Goal: Task Accomplishment & Management: Manage account settings

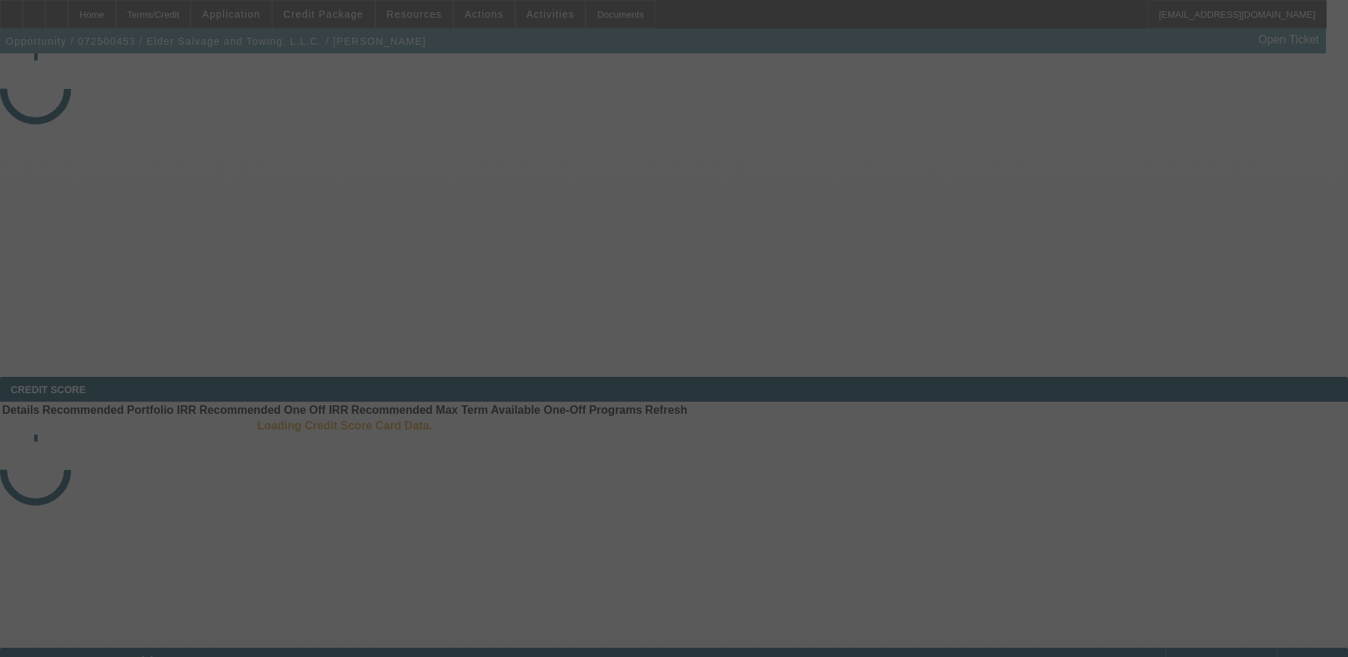
select select "4"
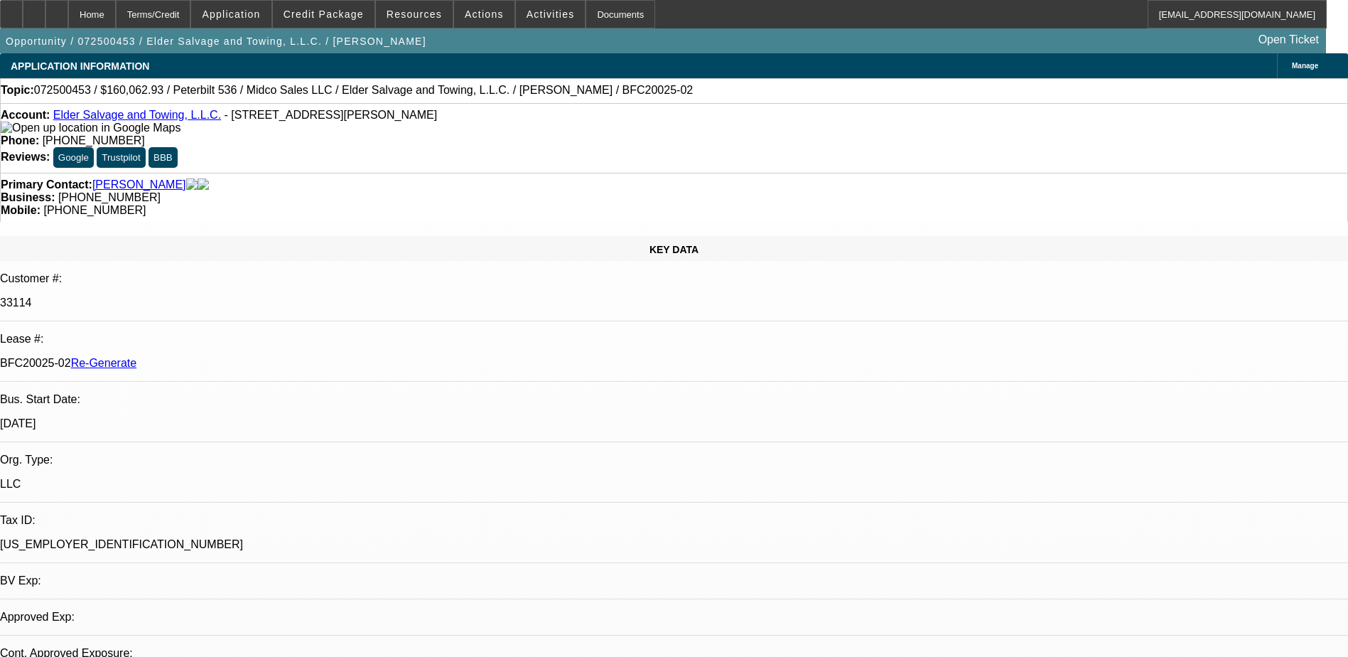
select select "0"
select select "3"
select select "0"
select select "6"
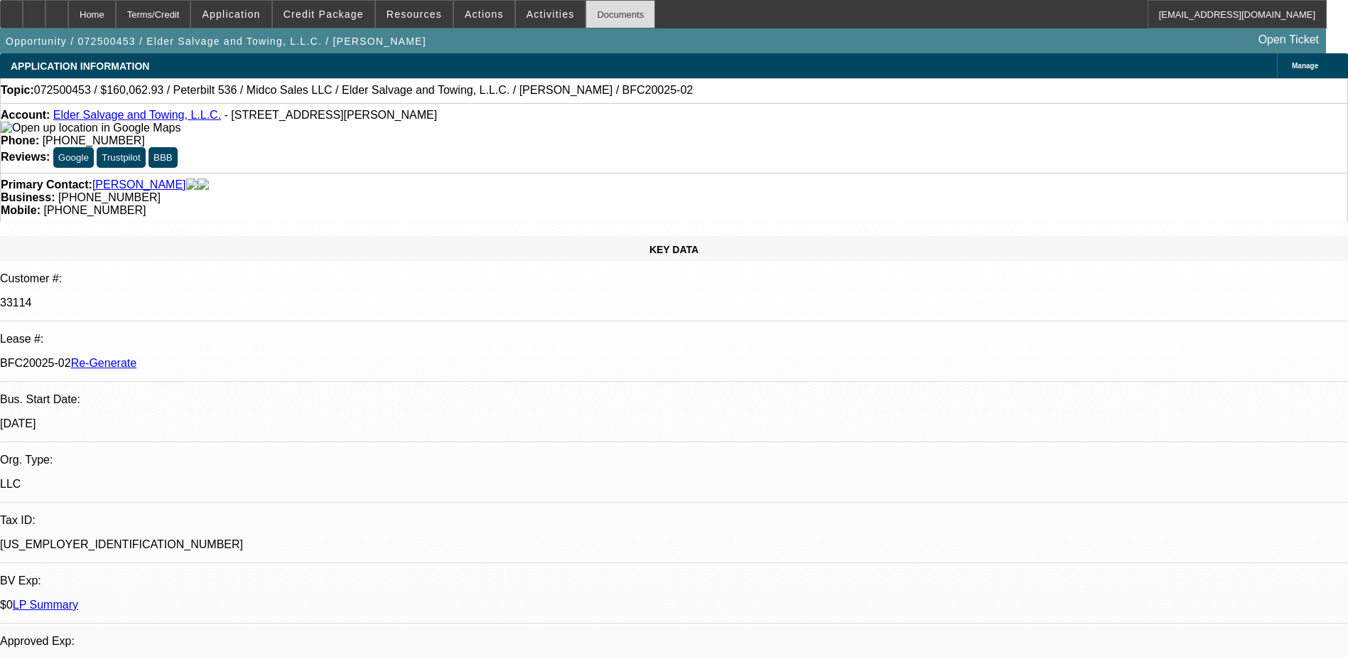
click at [587, 14] on div "Documents" at bounding box center [621, 14] width 70 height 28
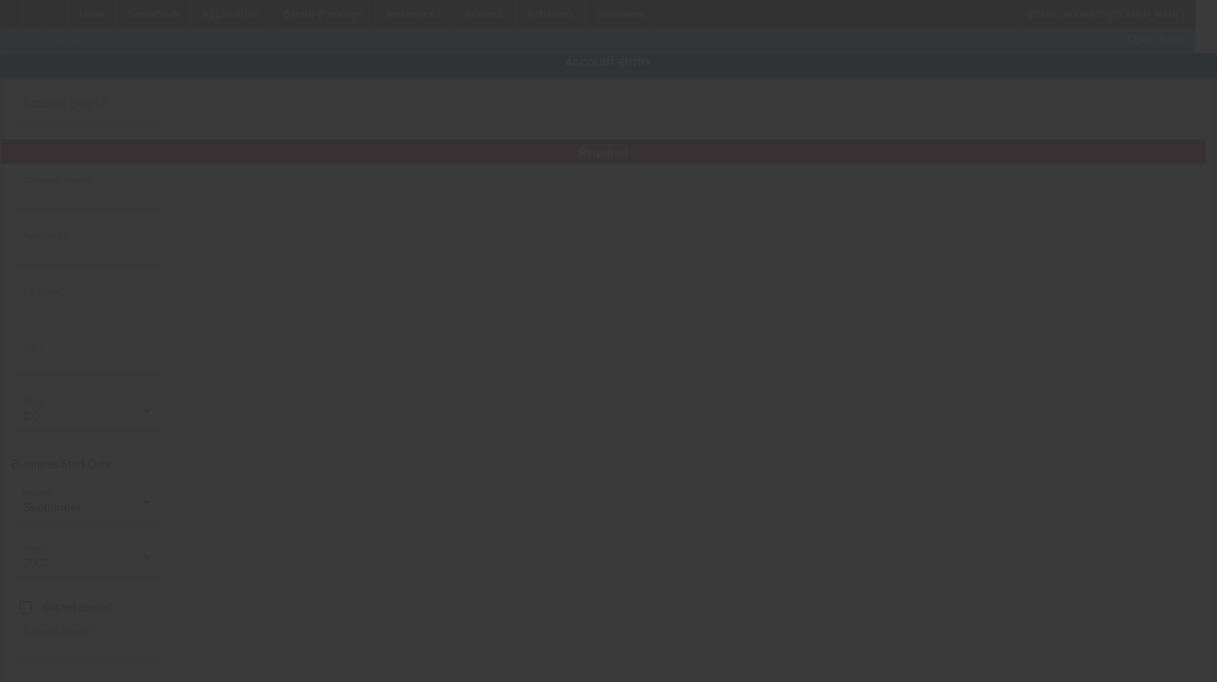
type input "Elder Salvage and Towing, L.L.C."
type input "980 W-35"
type input "81423"
type input "Norwood"
type input "(970) 327-4308"
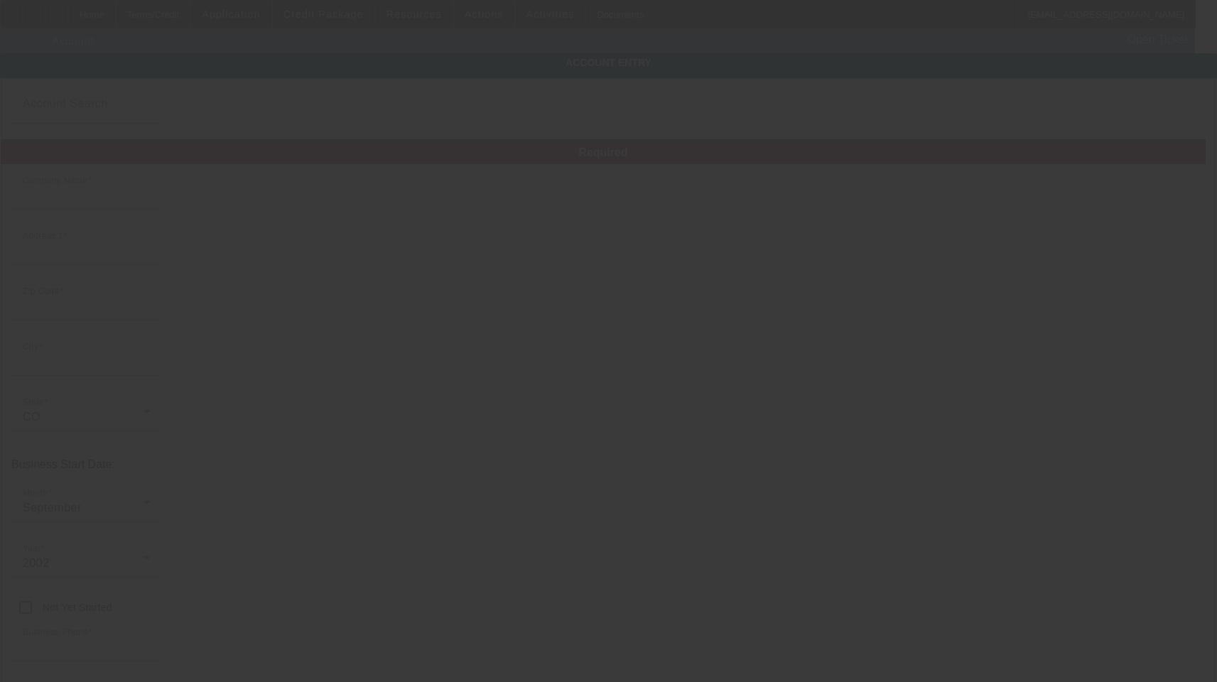
type input "eldersalvageandtowing@yahoo.com"
type input "San Miguel"
type input "33-1022829"
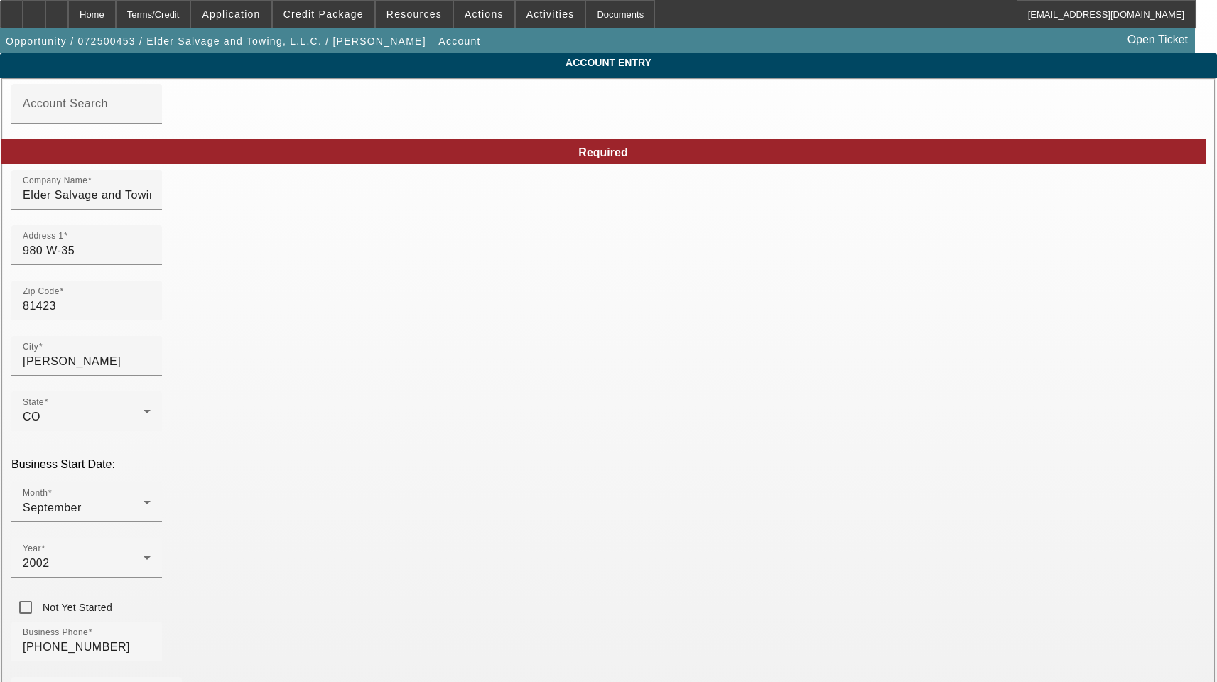
type input "7/21/2025"
drag, startPoint x: 305, startPoint y: 265, endPoint x: 232, endPoint y: 271, distance: 72.8
click at [151, 265] on div "Address 1 980 W-35" at bounding box center [87, 245] width 128 height 40
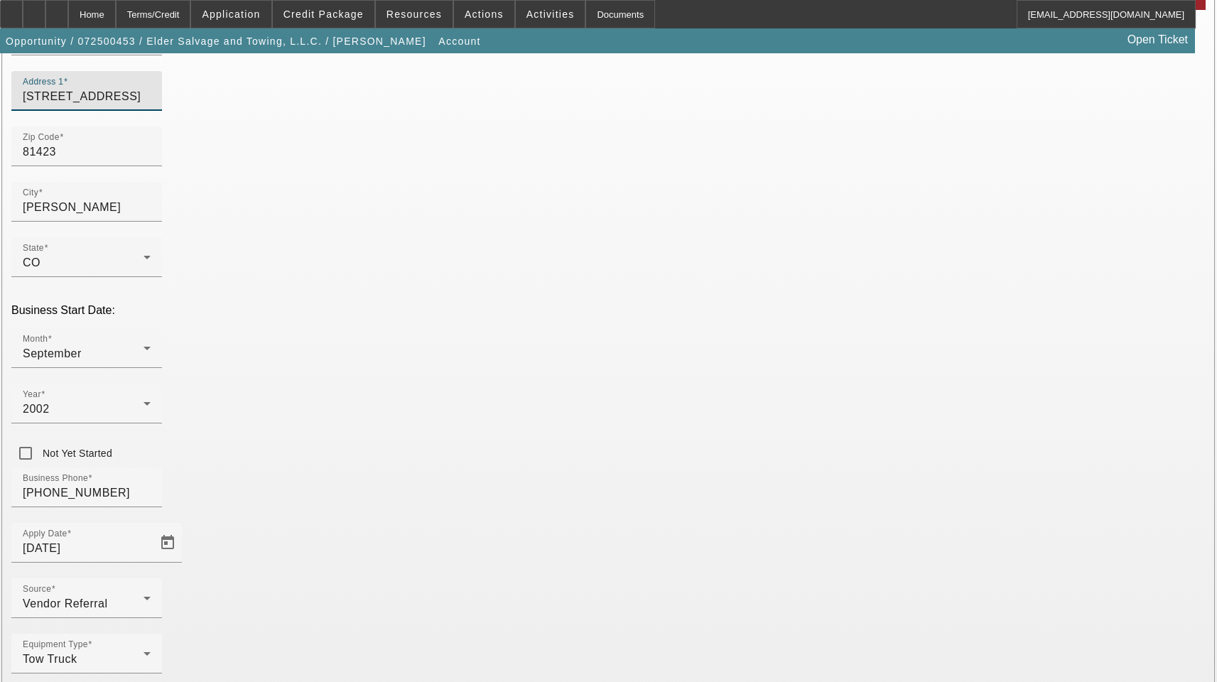
scroll to position [156, 0]
type input "980 County Road 35 W"
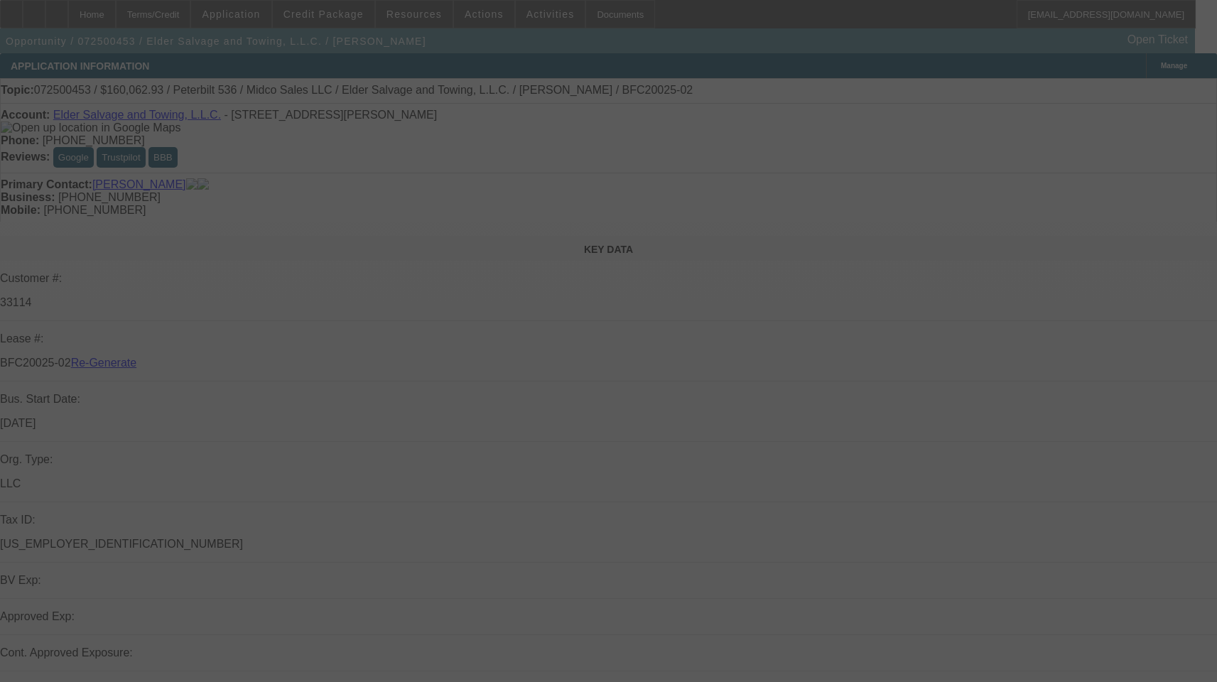
select select "4"
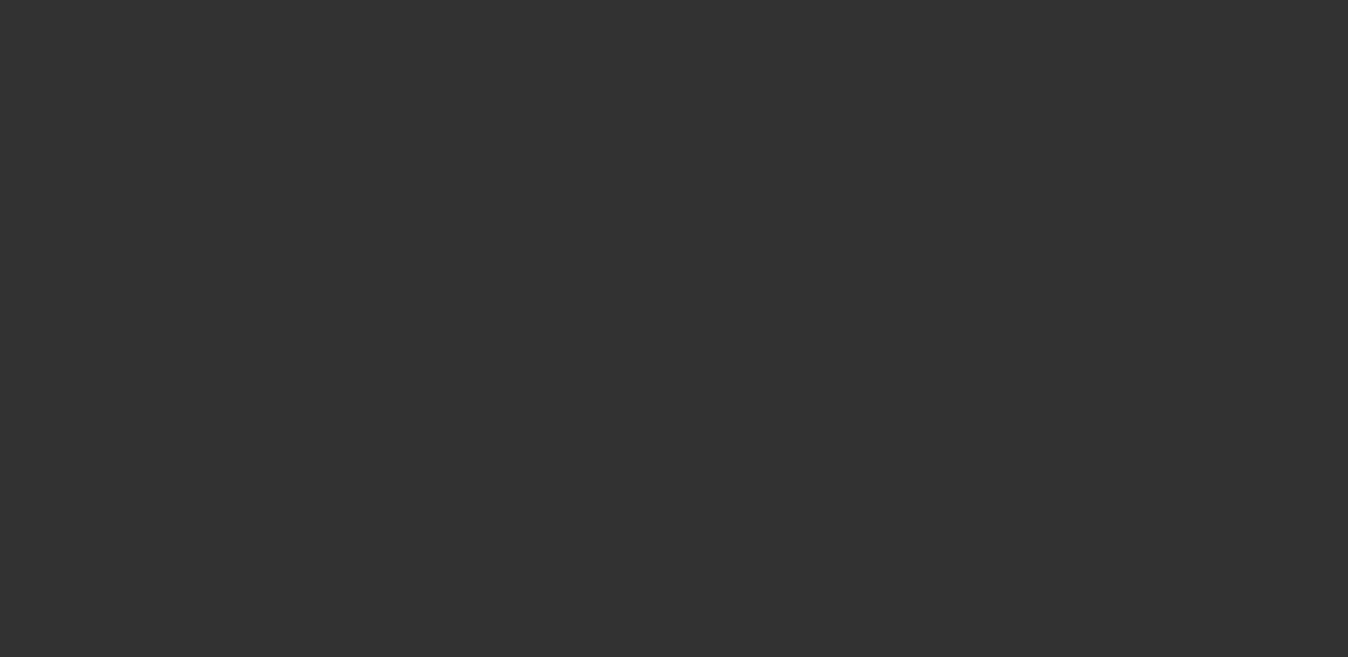
select select "4"
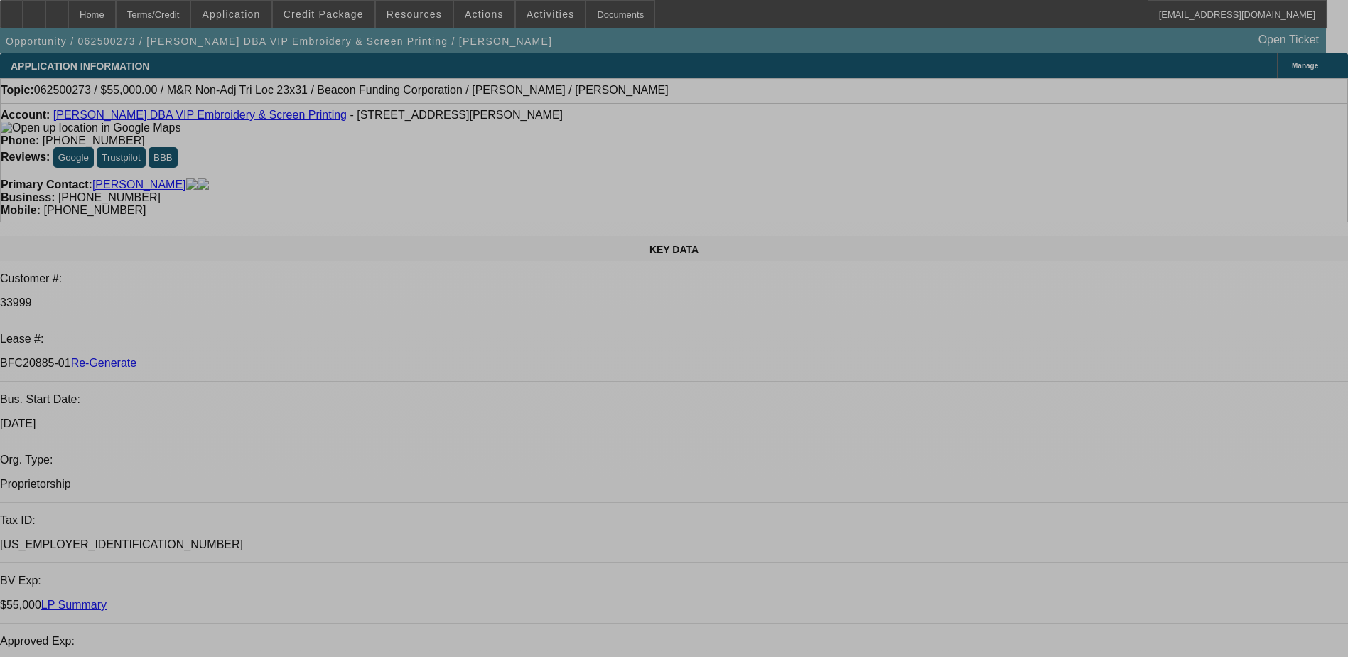
select select "0"
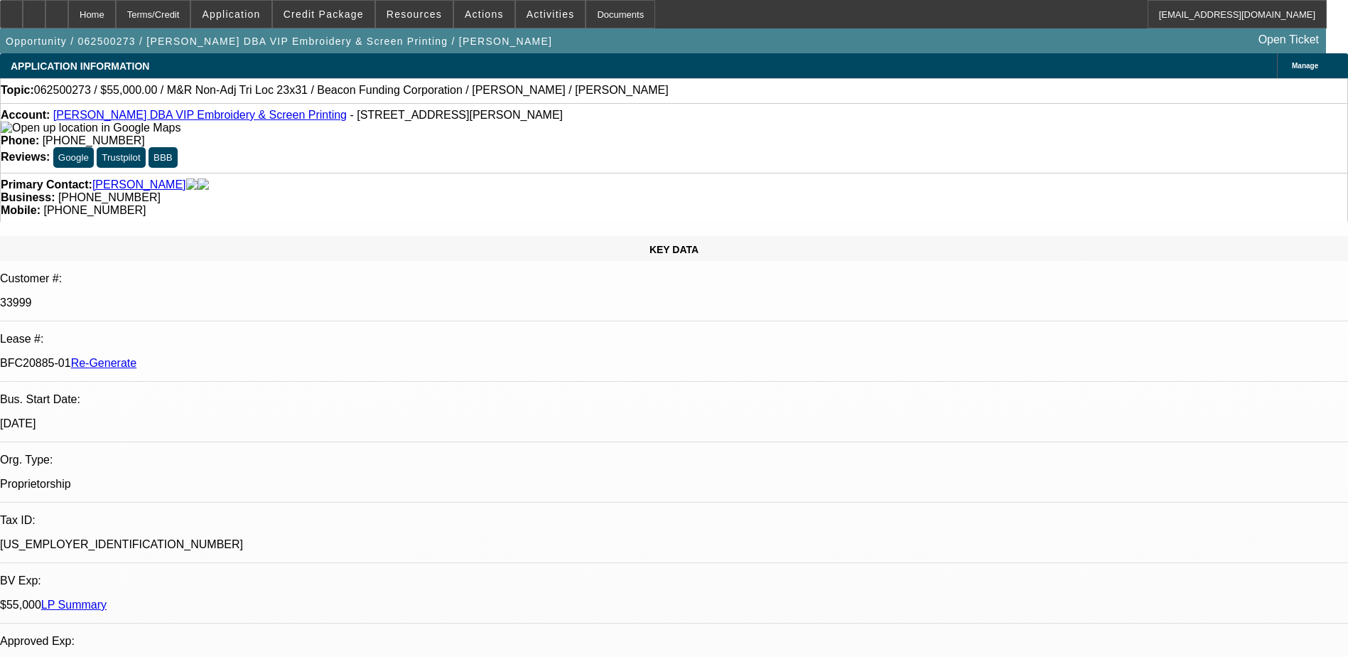
select select "2"
select select "0"
select select "1"
select select "2"
select select "6"
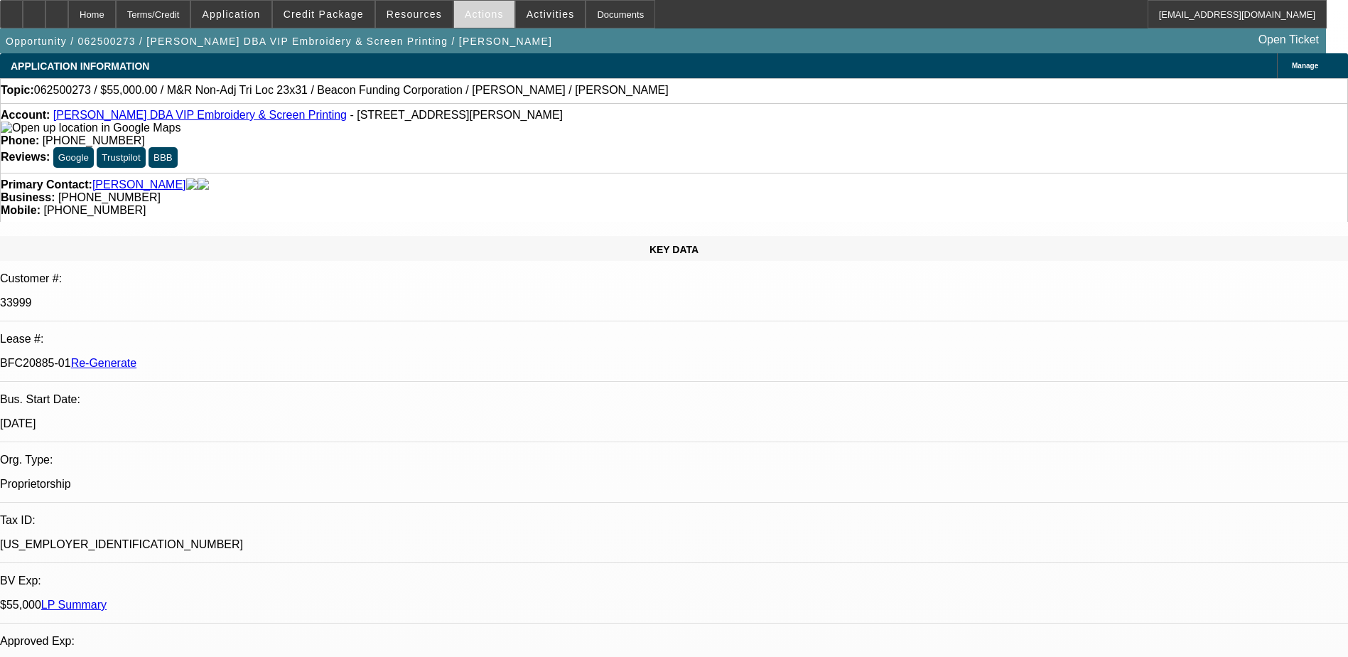
click at [468, 8] on span at bounding box center [484, 14] width 60 height 34
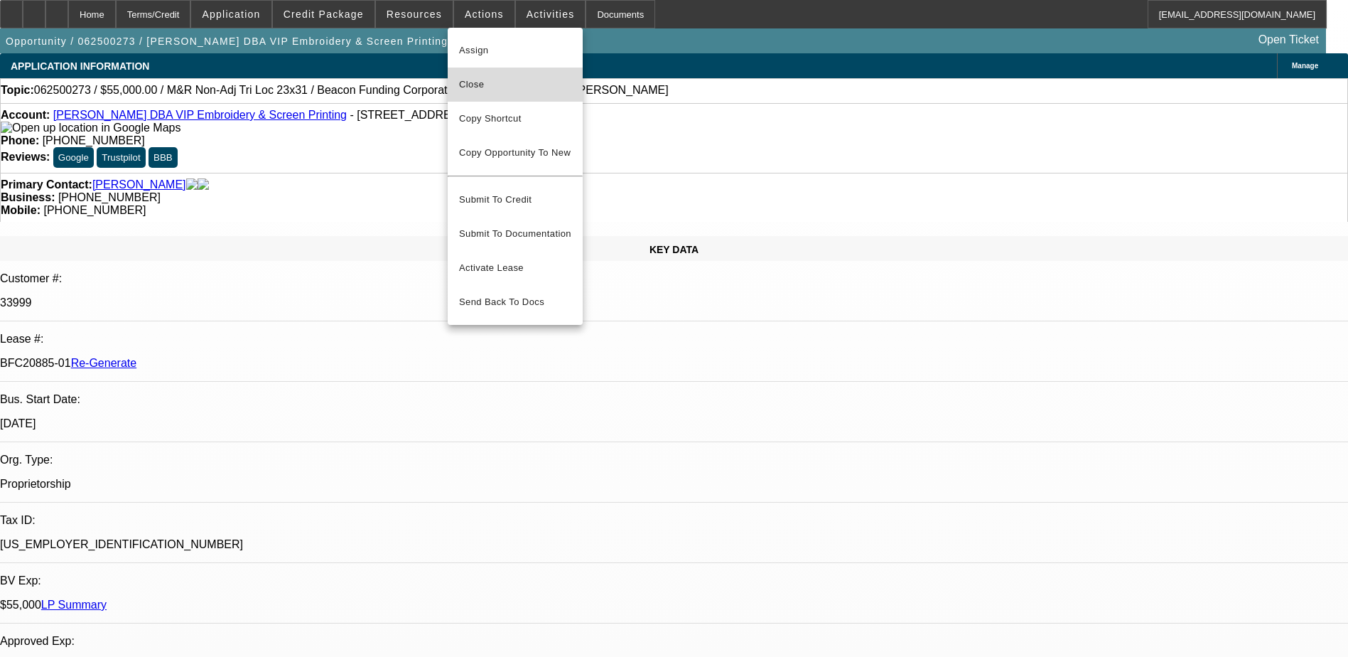
click at [478, 80] on span "Close" at bounding box center [515, 84] width 112 height 17
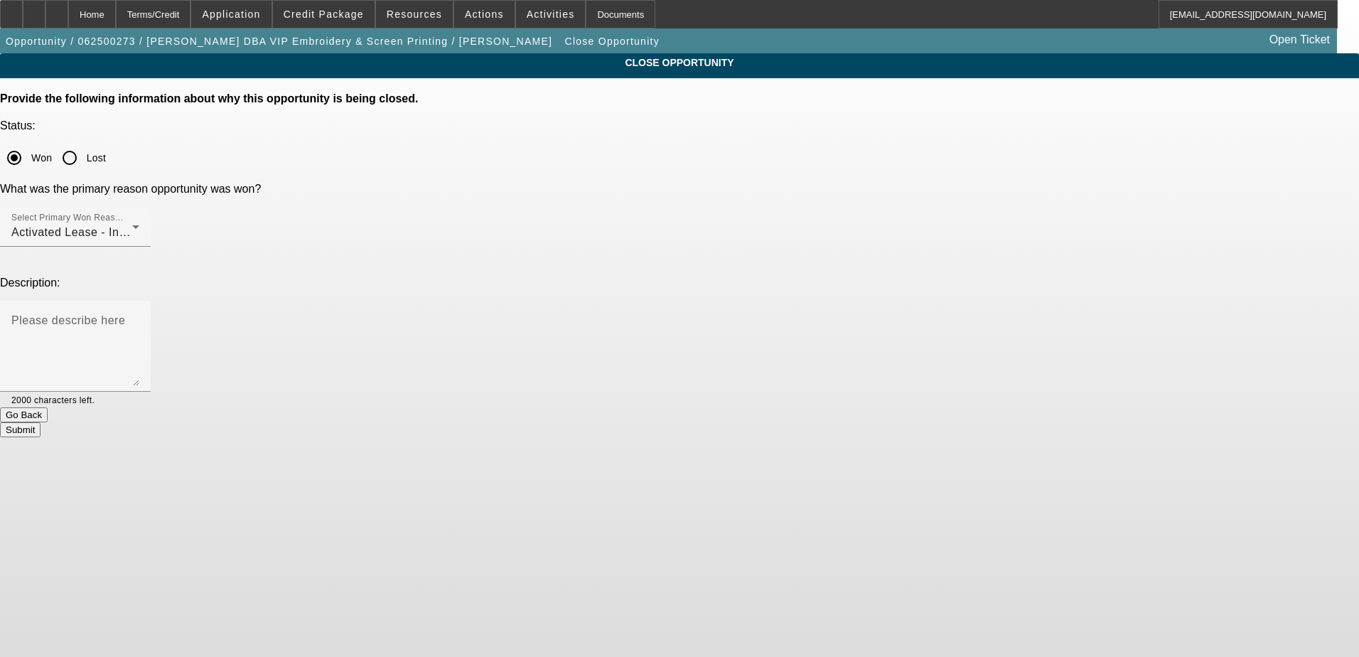
click at [41, 422] on button "Submit" at bounding box center [20, 429] width 41 height 15
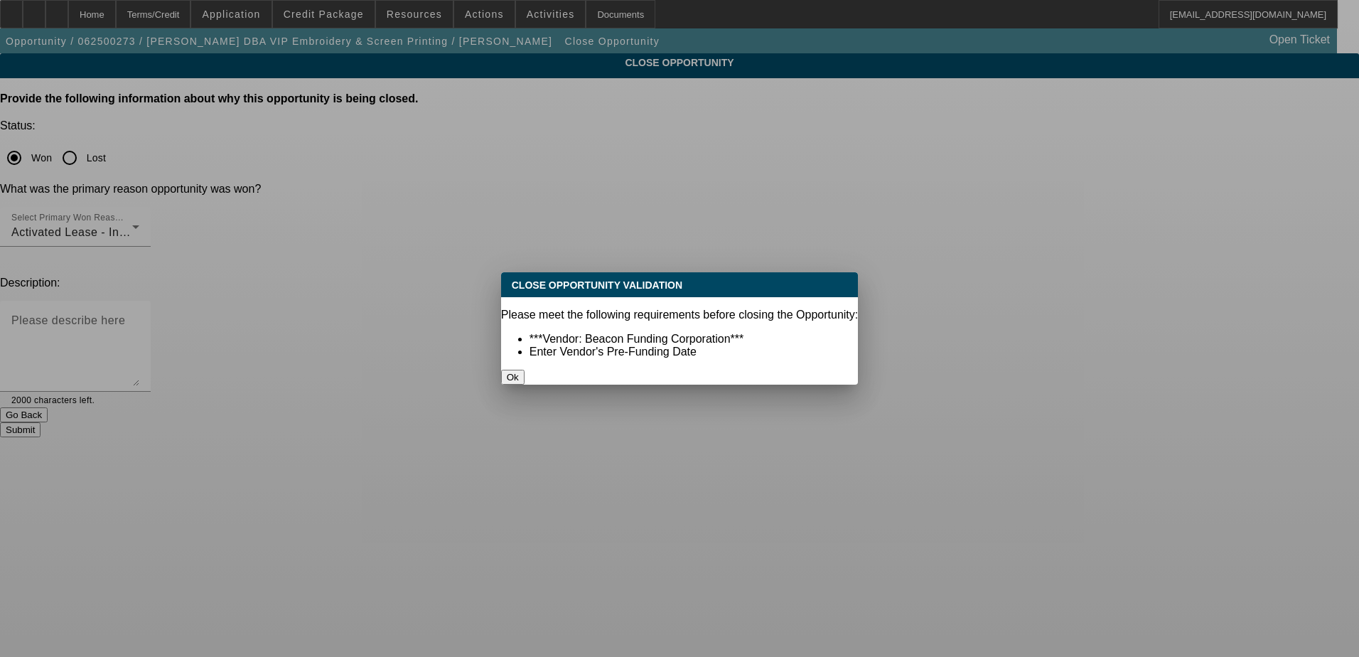
click at [524, 370] on button "Ok" at bounding box center [512, 377] width 23 height 15
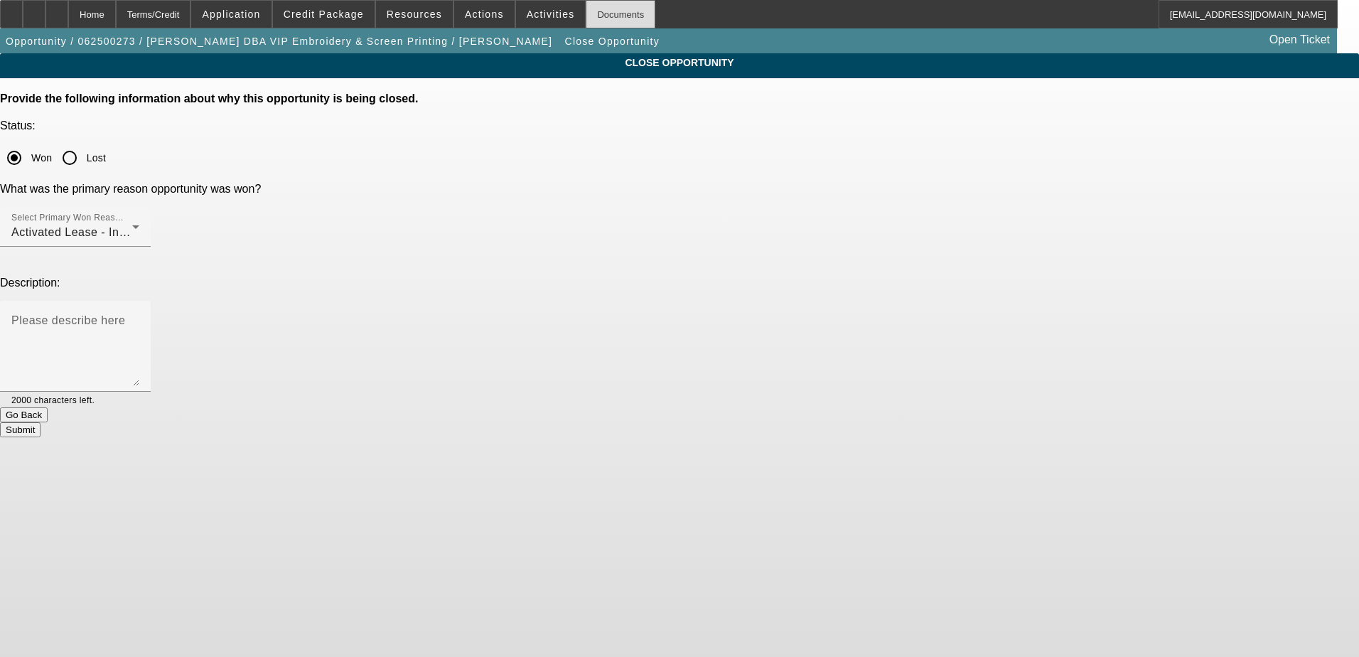
click at [587, 10] on div "Documents" at bounding box center [621, 14] width 70 height 28
click at [41, 422] on button "Submit" at bounding box center [20, 429] width 41 height 15
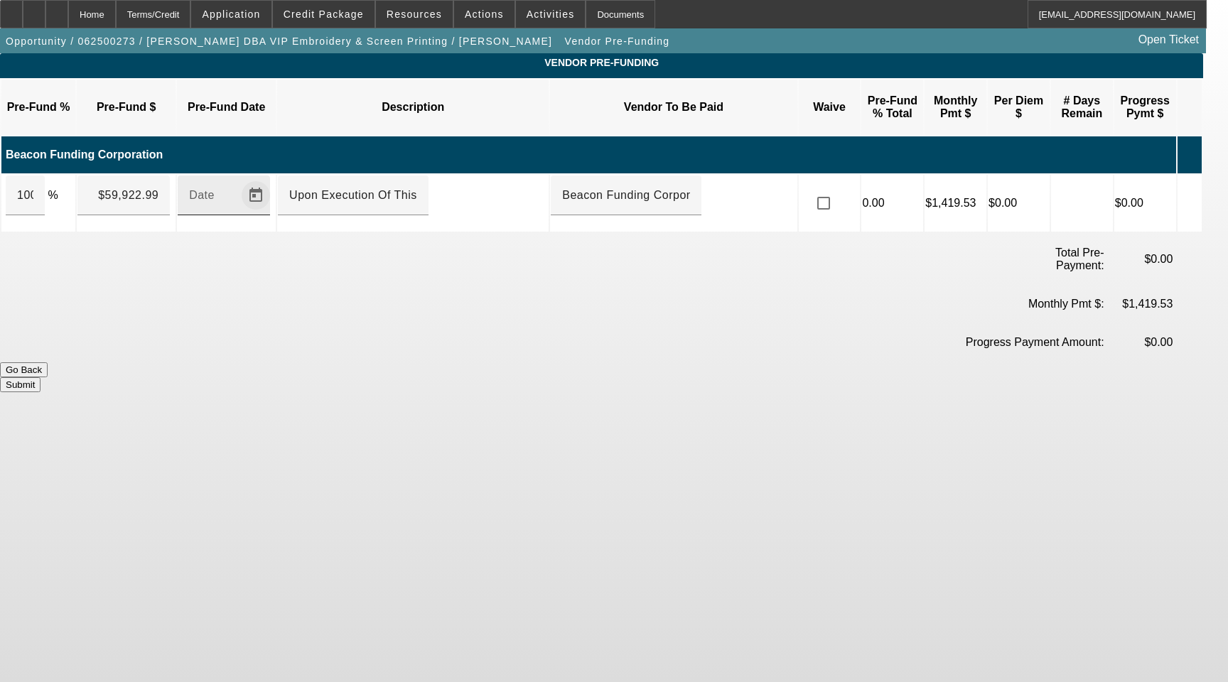
click at [272, 178] on span "Open calendar" at bounding box center [256, 195] width 34 height 34
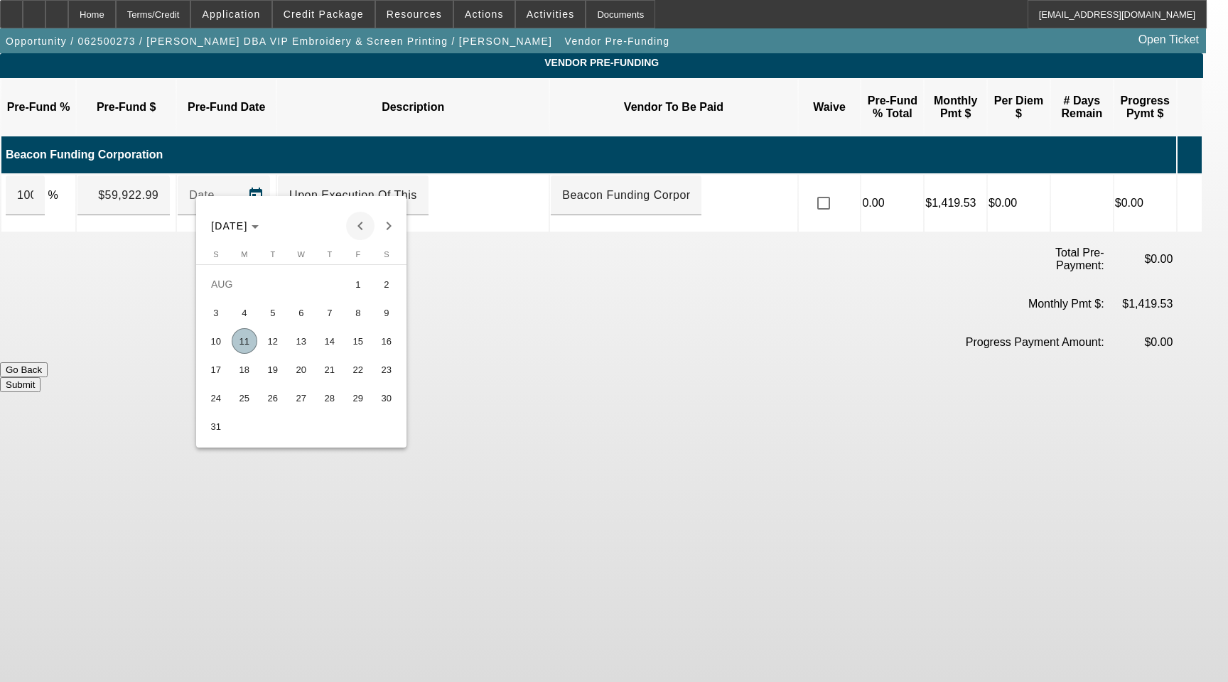
click at [356, 228] on span "Previous month" at bounding box center [360, 226] width 28 height 28
click at [325, 434] on span "31" at bounding box center [330, 427] width 26 height 26
type input "[DATE]"
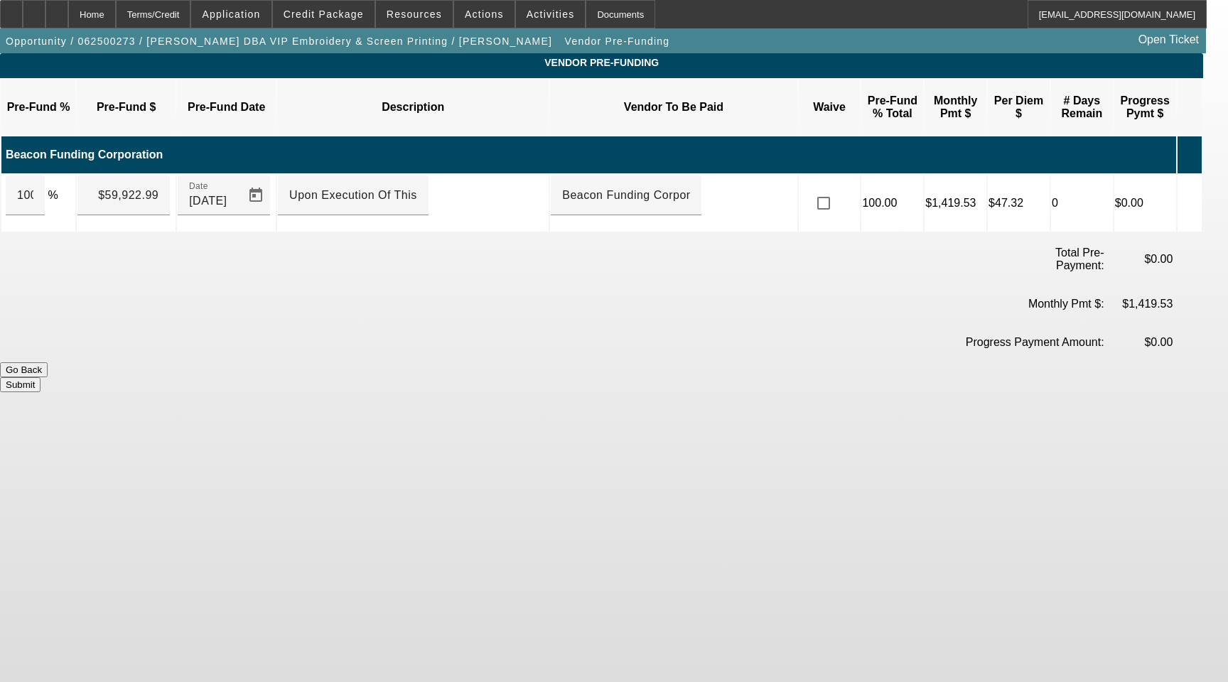
click at [41, 377] on button "Submit" at bounding box center [20, 384] width 41 height 15
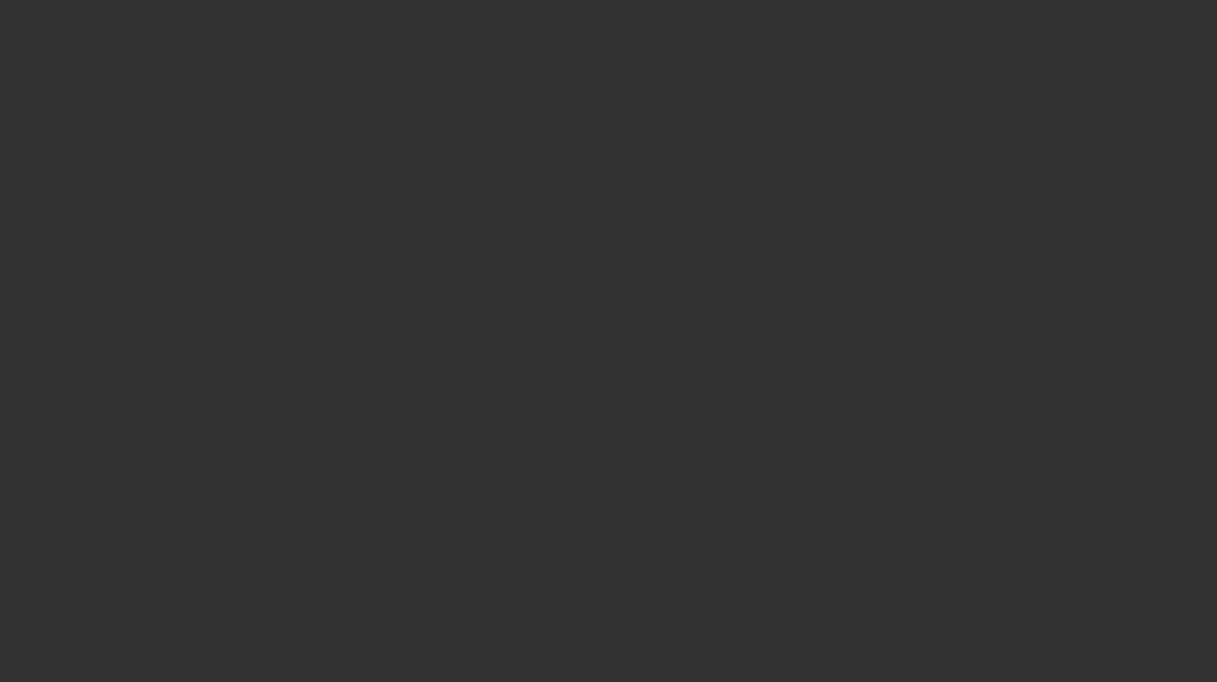
select select "4"
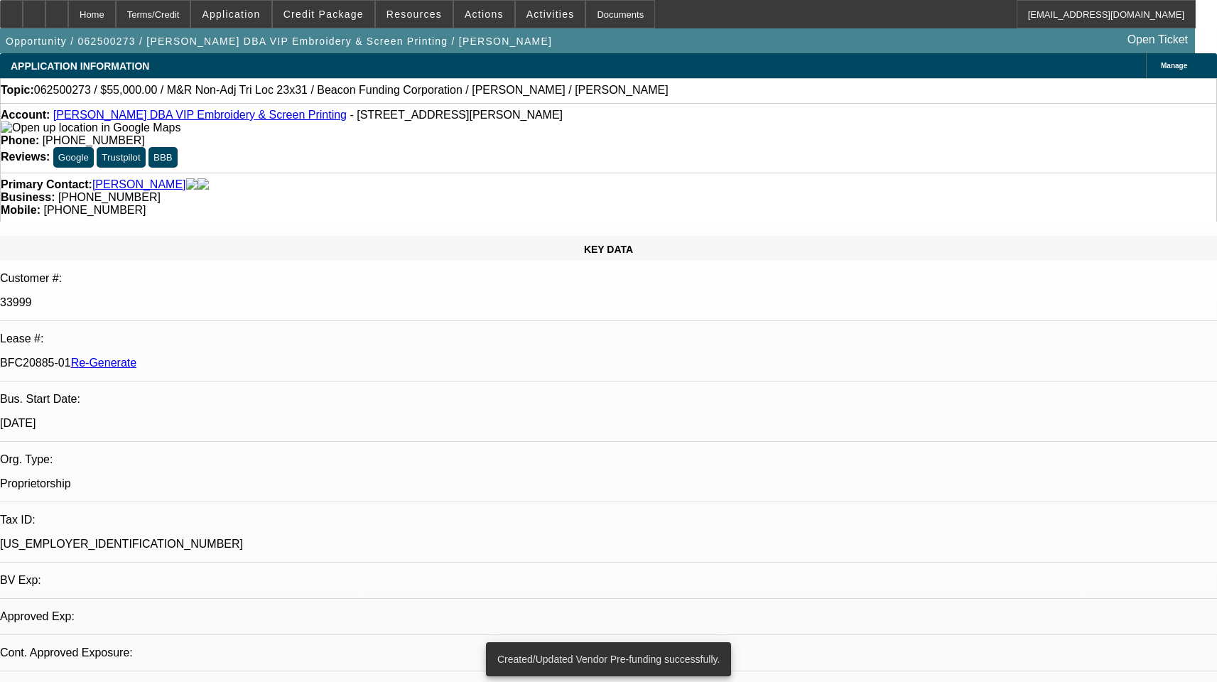
select select "0"
select select "2"
select select "0"
select select "1"
select select "2"
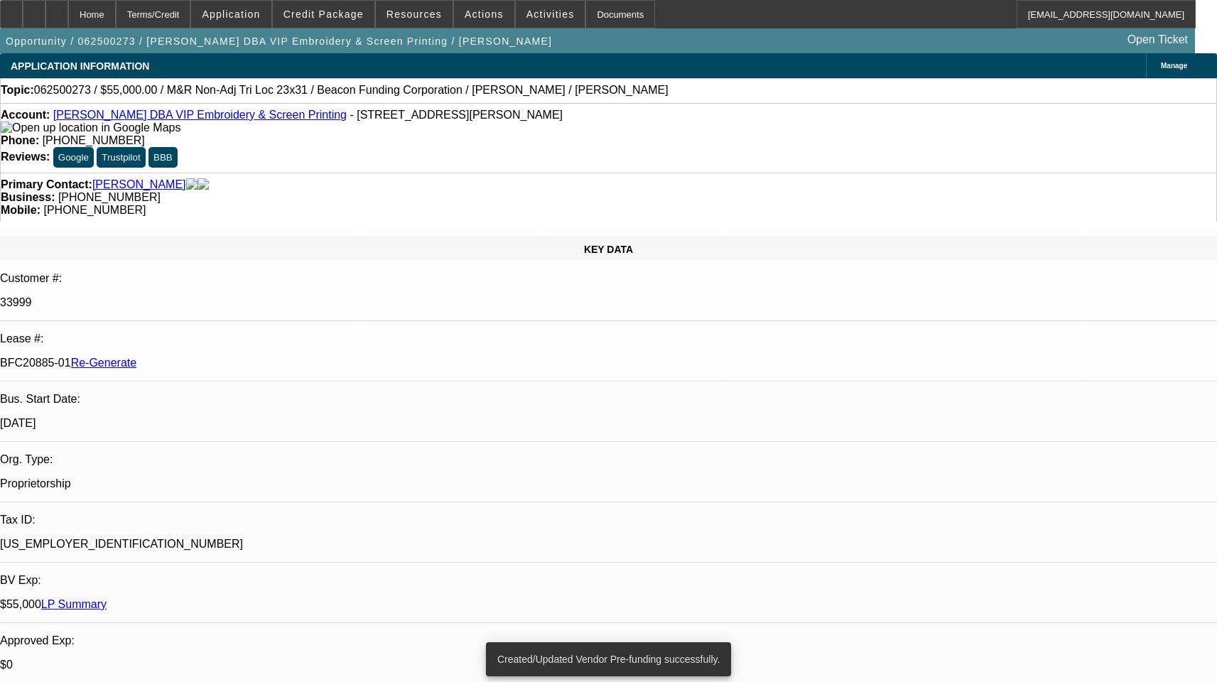
select select "6"
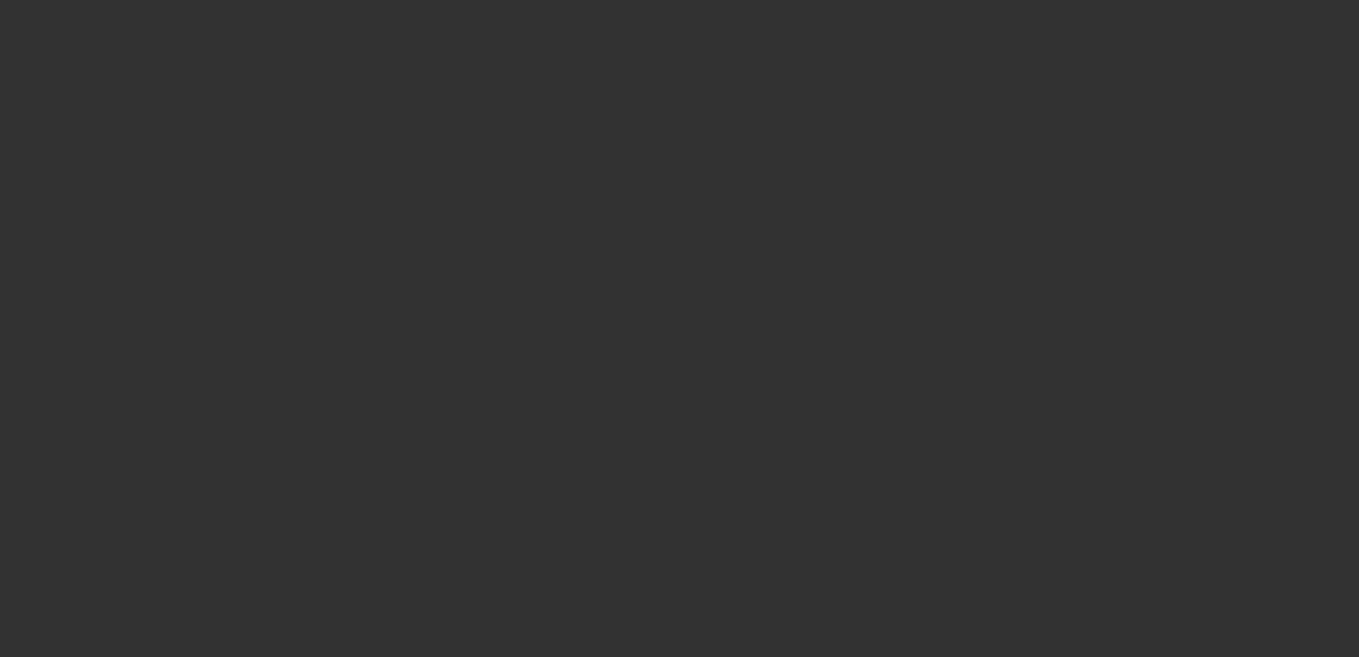
select select "4"
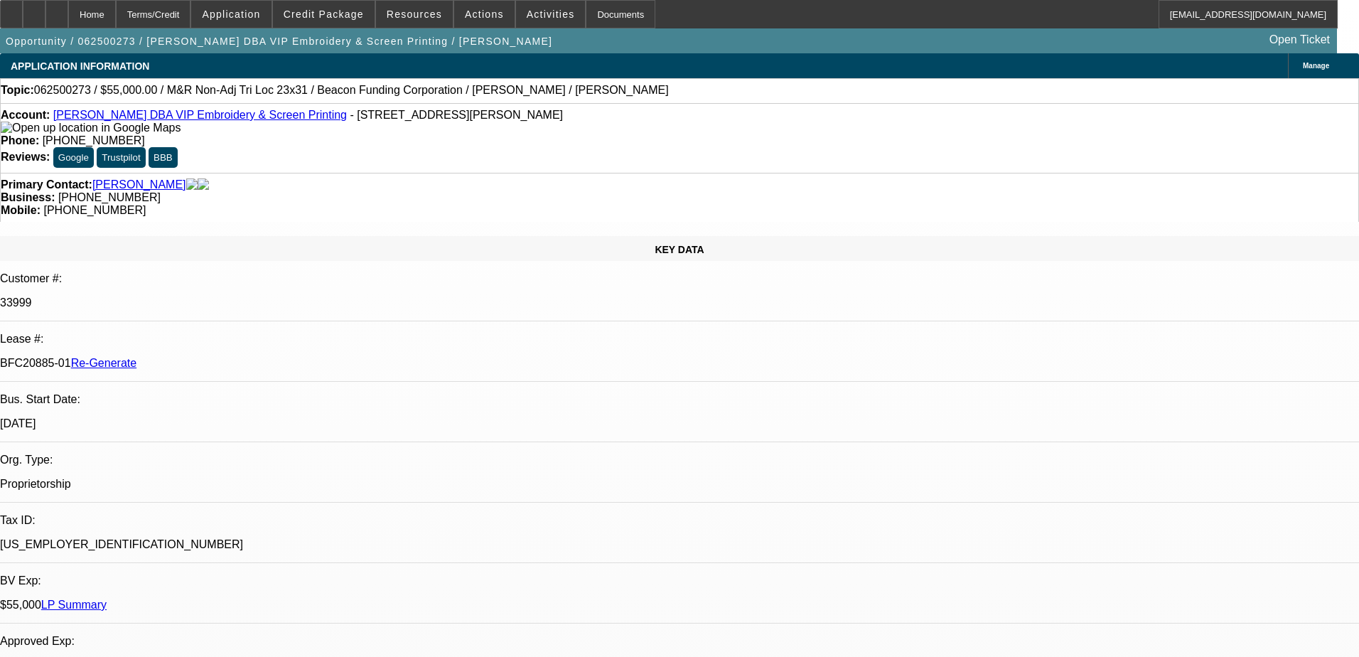
select select "0"
select select "2"
select select "0"
select select "6"
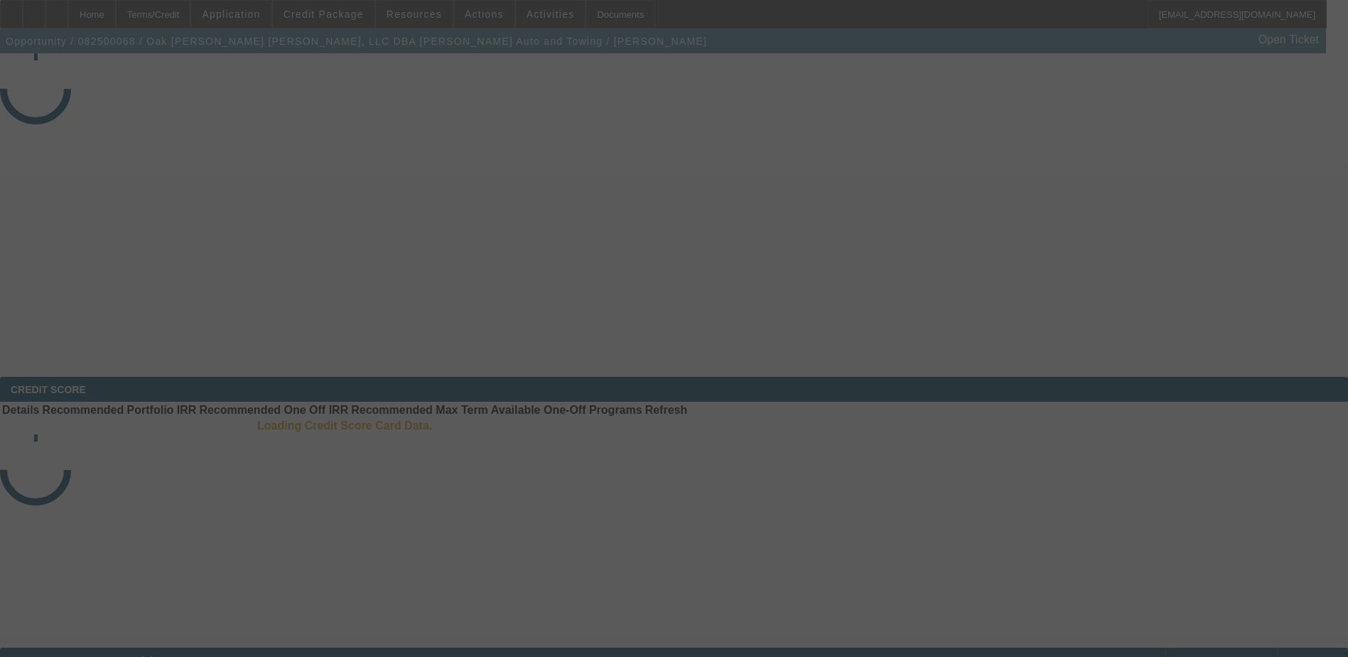
select select "3"
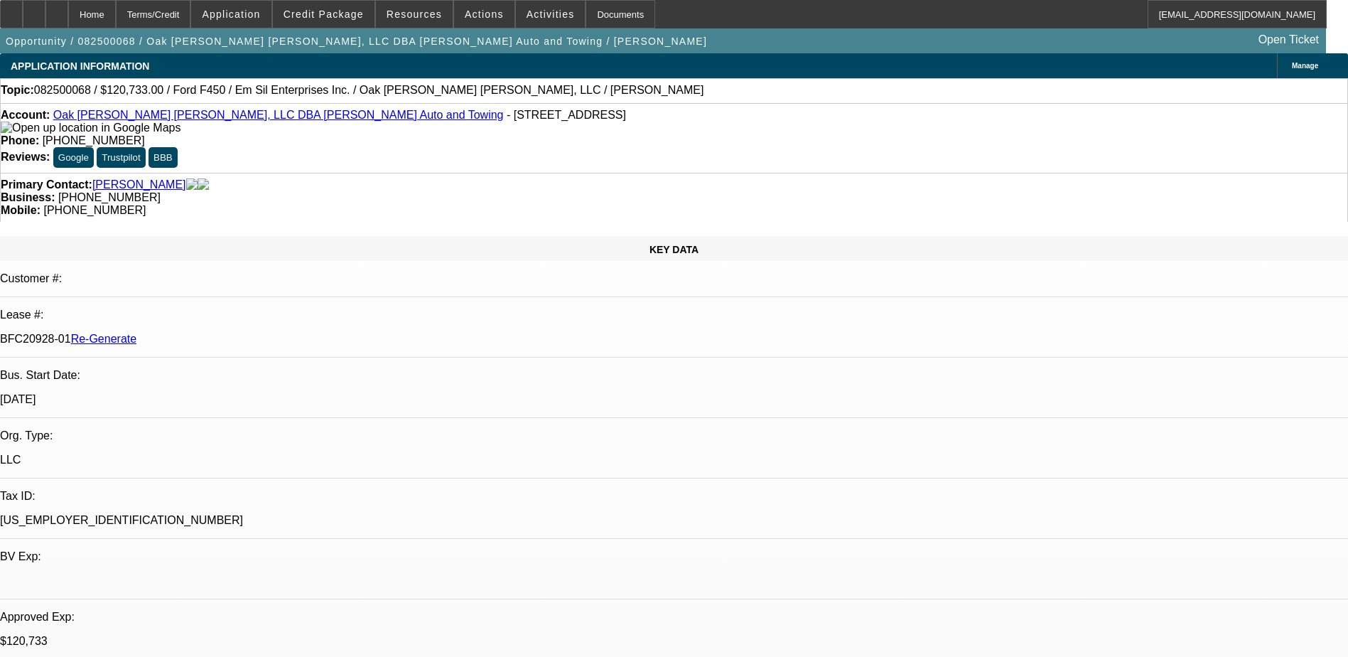
select select "0"
select select "2"
select select "0"
select select "1"
select select "2"
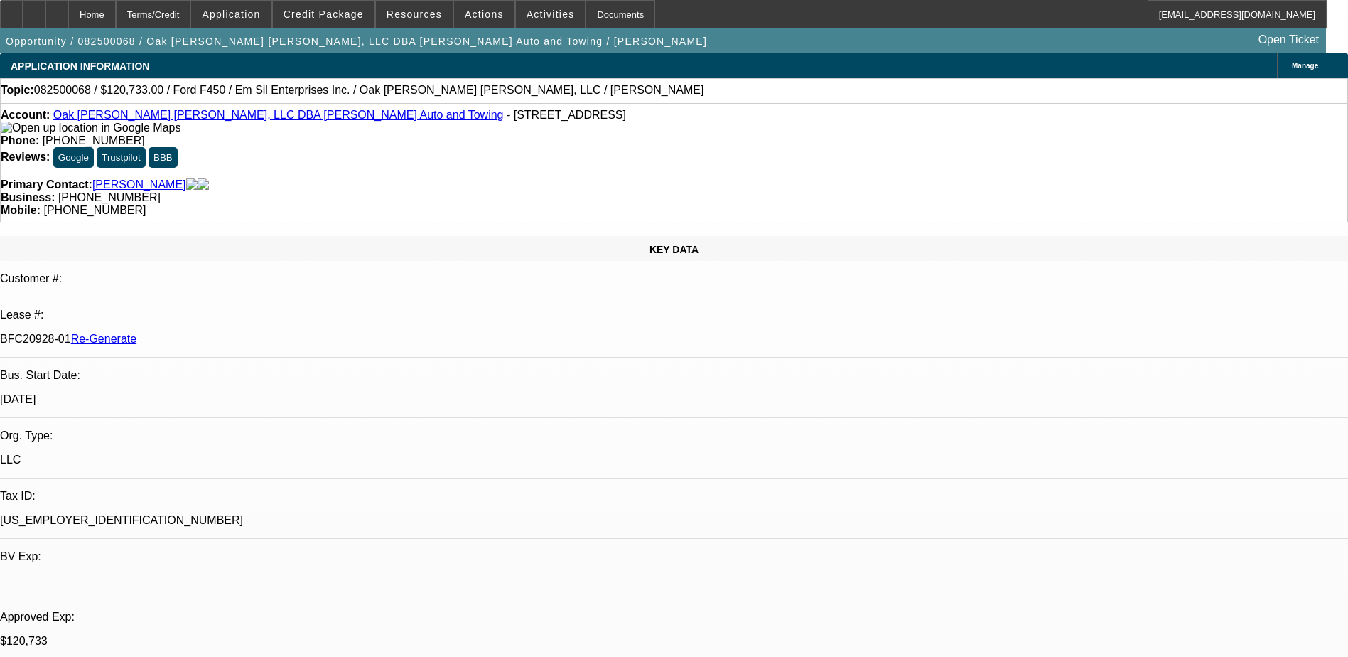
select select "6"
click at [586, 13] on div "Documents" at bounding box center [621, 14] width 70 height 28
type input "terr"
click at [338, 9] on span "Credit Package" at bounding box center [324, 14] width 80 height 11
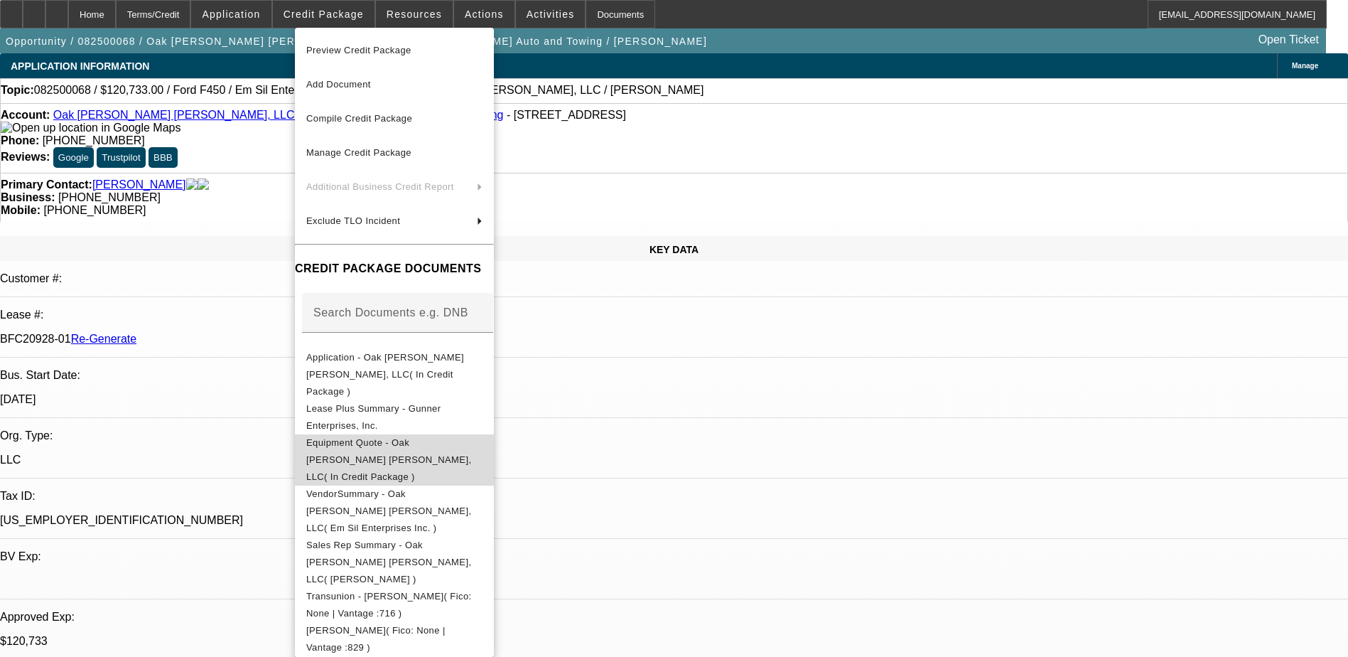
click at [364, 437] on span "Equipment Quote - Oak Wes Tom J, LLC( In Credit Package )" at bounding box center [388, 459] width 165 height 45
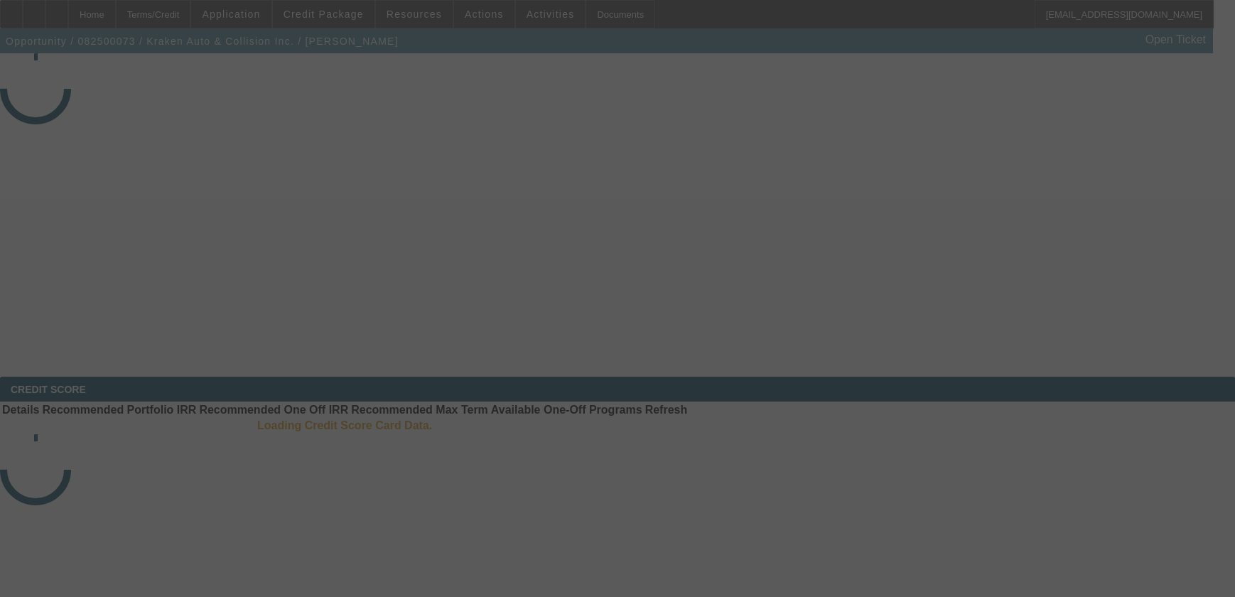
select select "3"
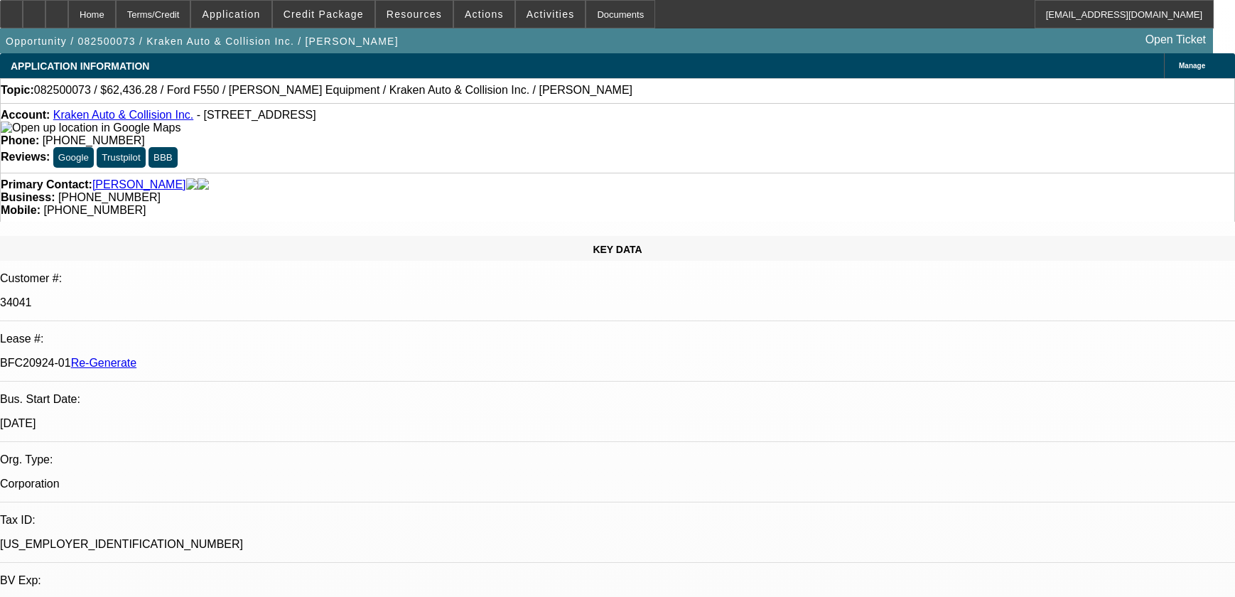
select select "0"
select select "3"
select select "0.1"
select select "4"
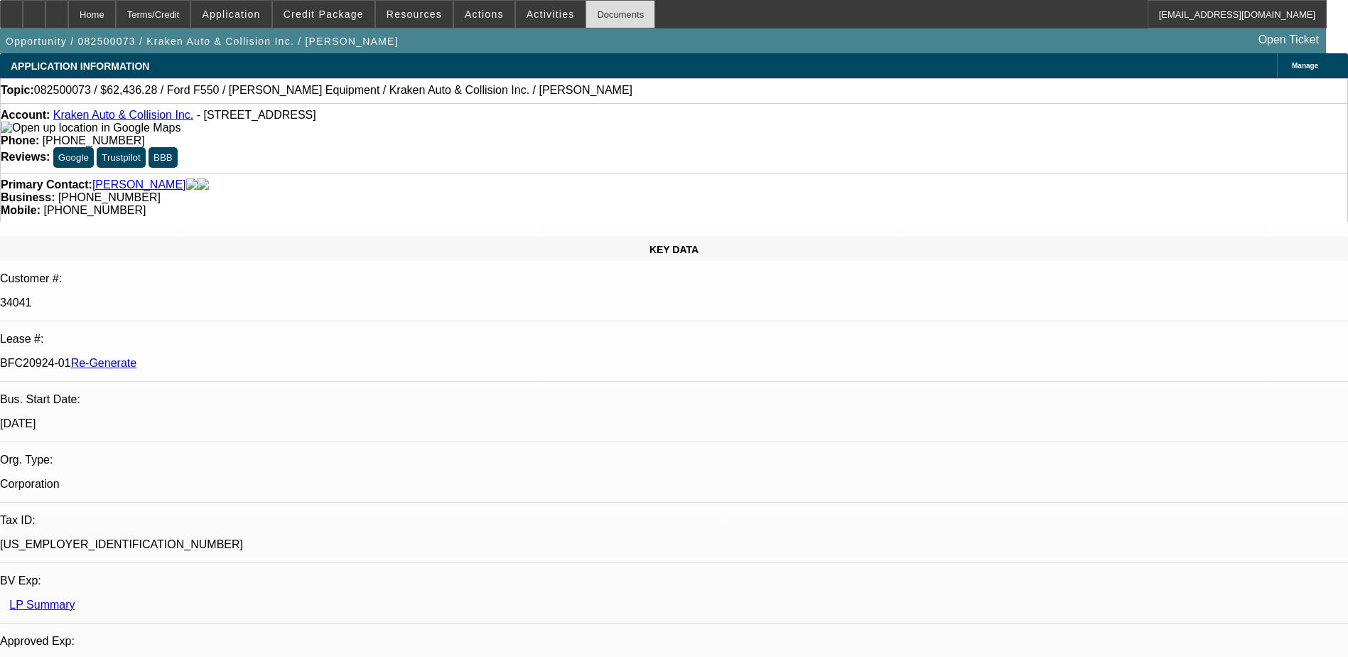
click at [595, 14] on div "Documents" at bounding box center [621, 14] width 70 height 28
type input "terr"
click at [331, 5] on span at bounding box center [324, 14] width 102 height 34
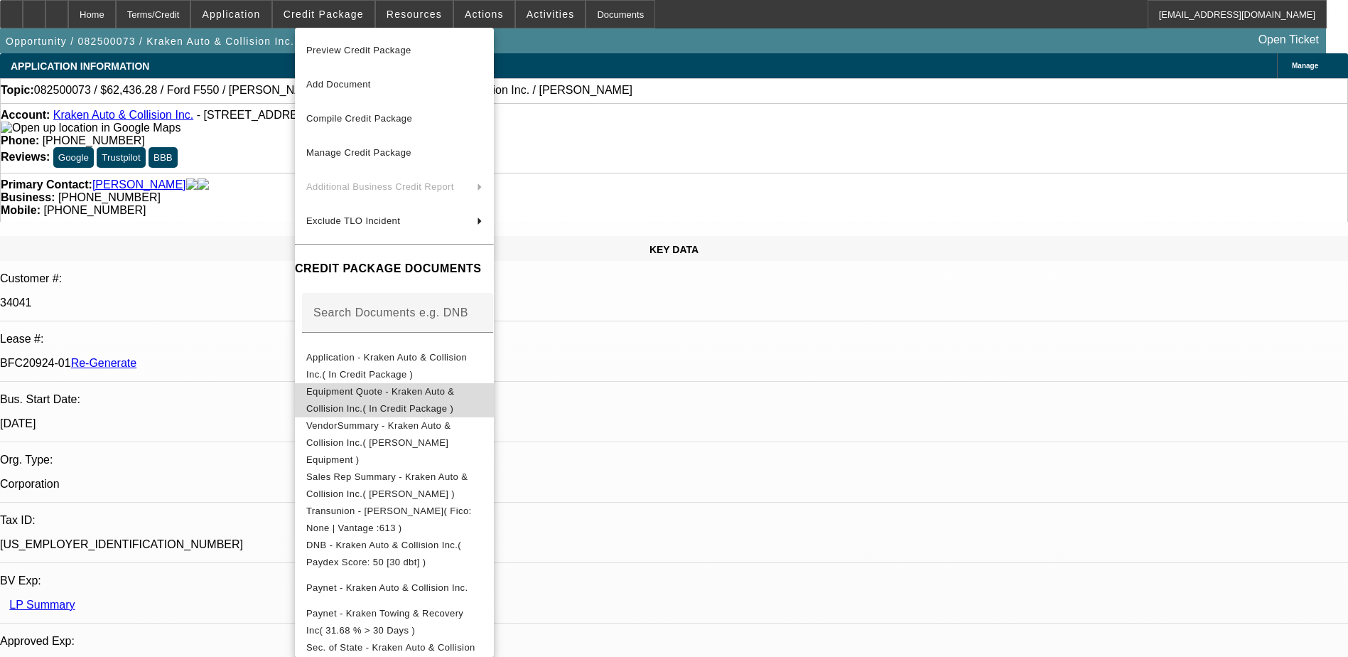
click at [393, 398] on span "Equipment Quote - Kraken Auto & Collision Inc.( In Credit Package )" at bounding box center [380, 400] width 148 height 28
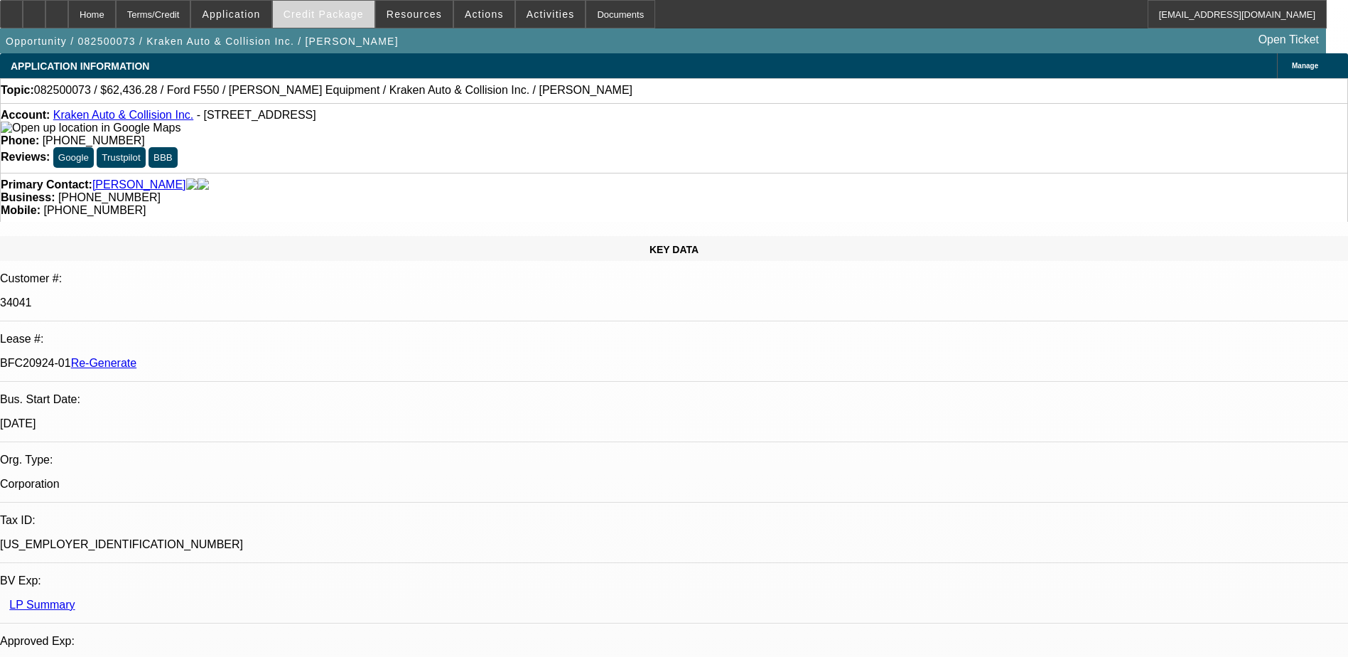
click at [343, 17] on span "Credit Package" at bounding box center [324, 14] width 80 height 11
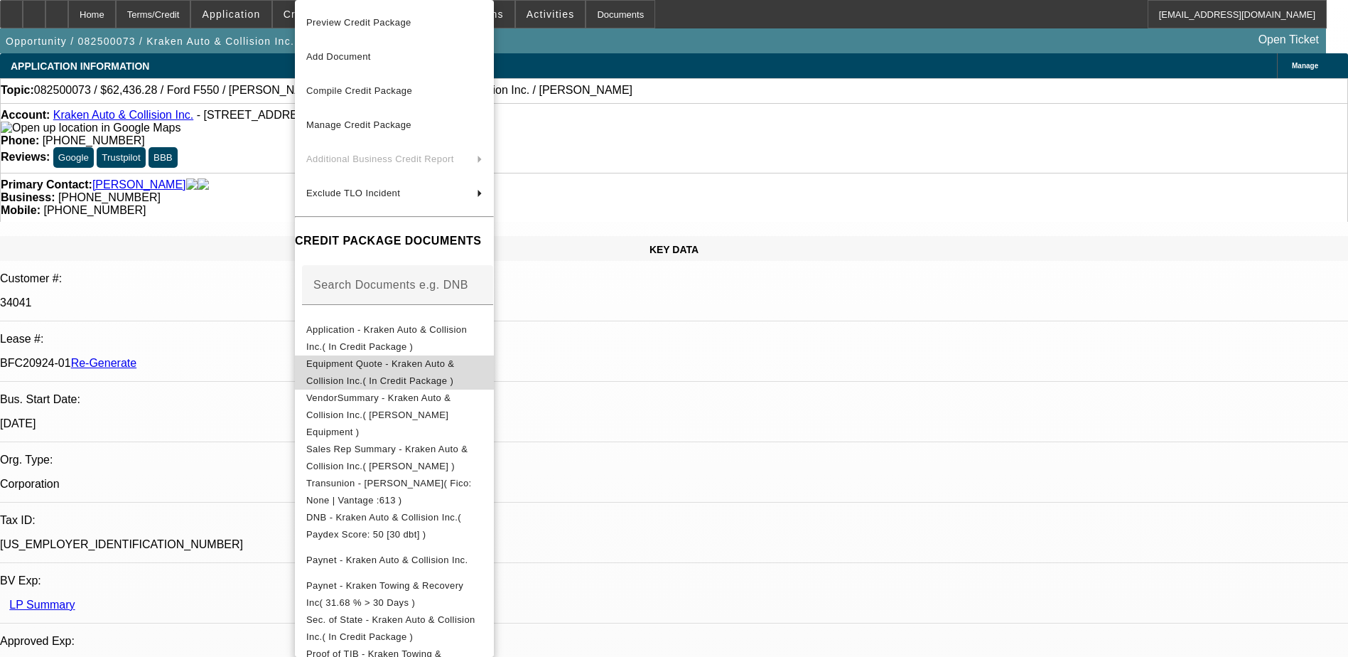
click at [405, 365] on span "Equipment Quote - Kraken Auto & Collision Inc.( In Credit Package )" at bounding box center [380, 372] width 148 height 28
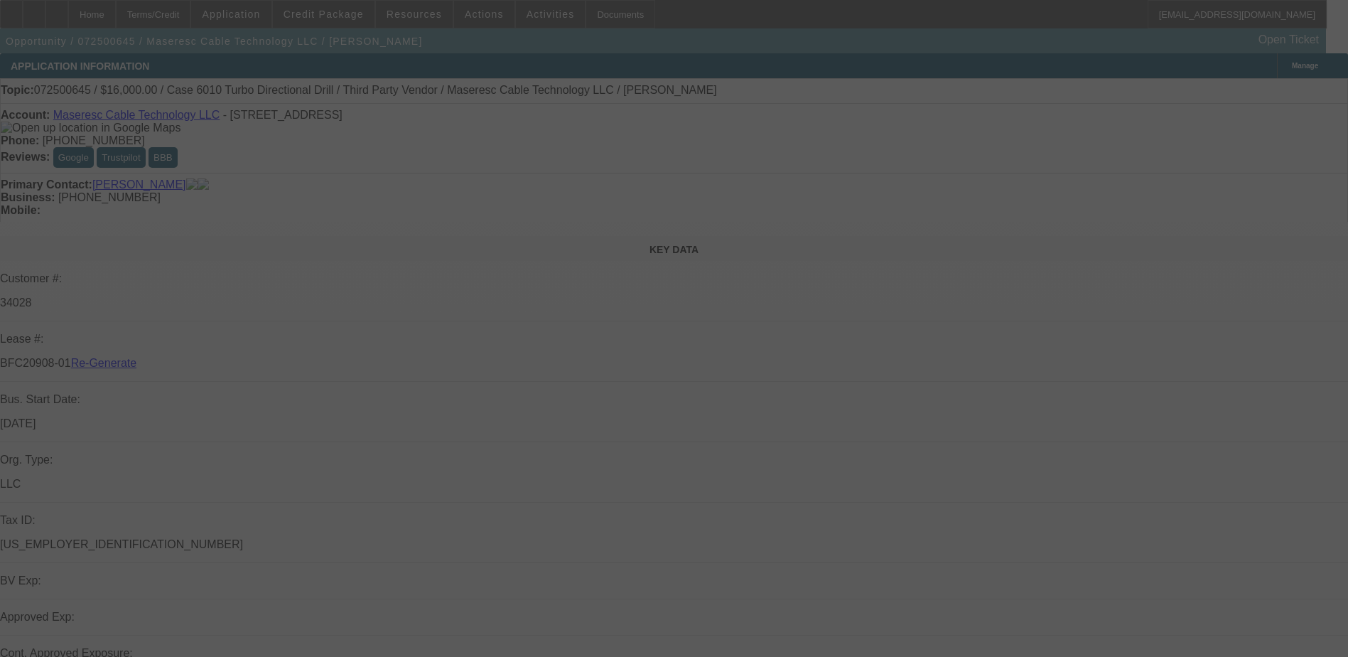
select select "3"
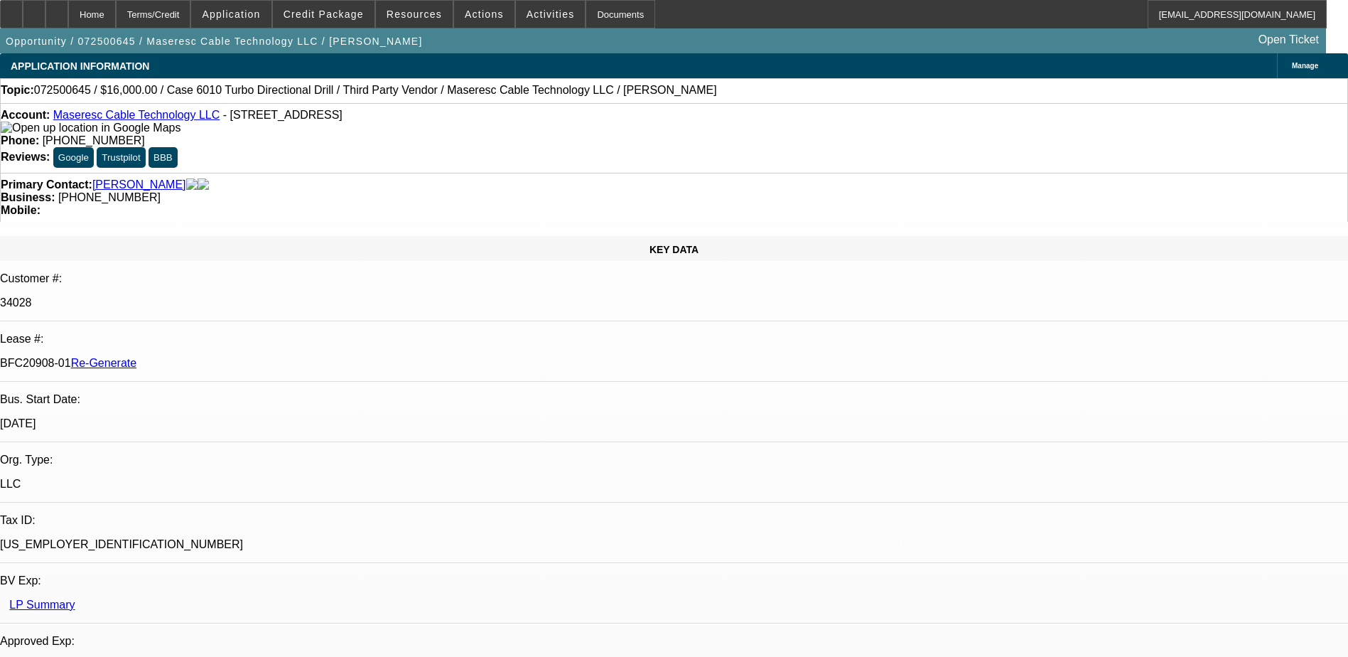
select select "0"
select select "2"
select select "0"
select select "1"
select select "2"
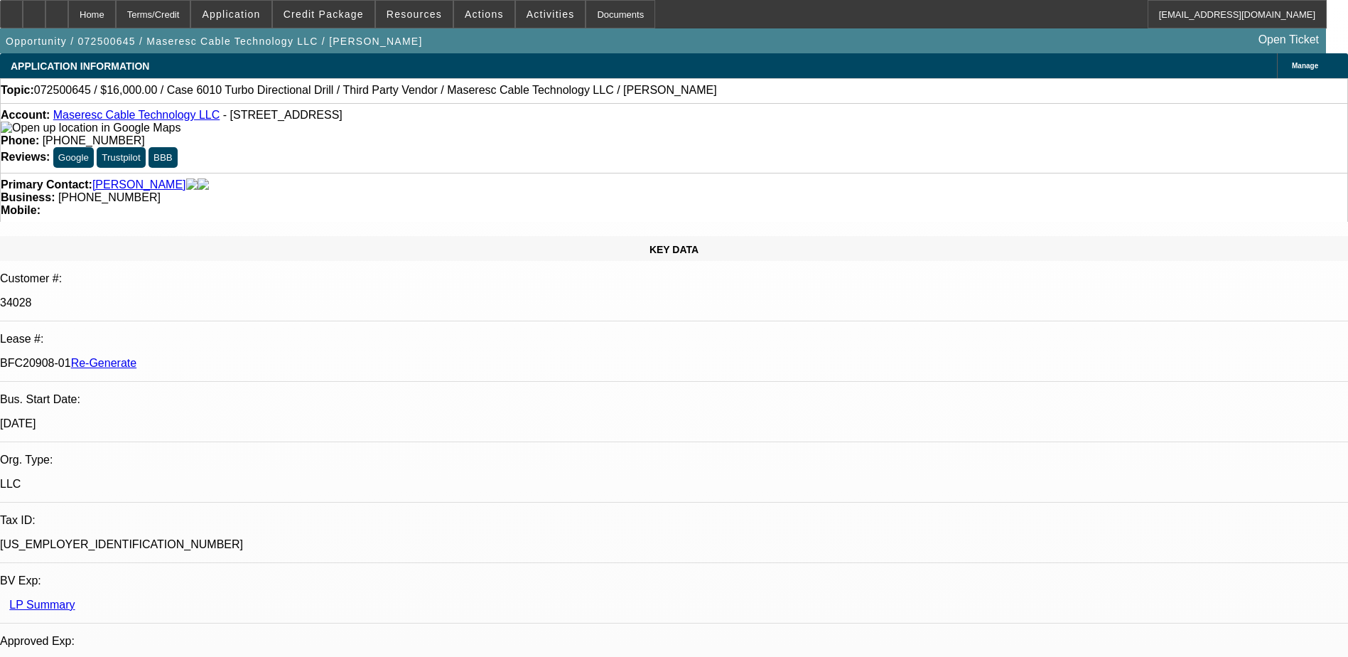
select select "6"
click at [596, 13] on div "Documents" at bounding box center [621, 14] width 70 height 28
click at [335, 16] on span "Credit Package" at bounding box center [324, 14] width 80 height 11
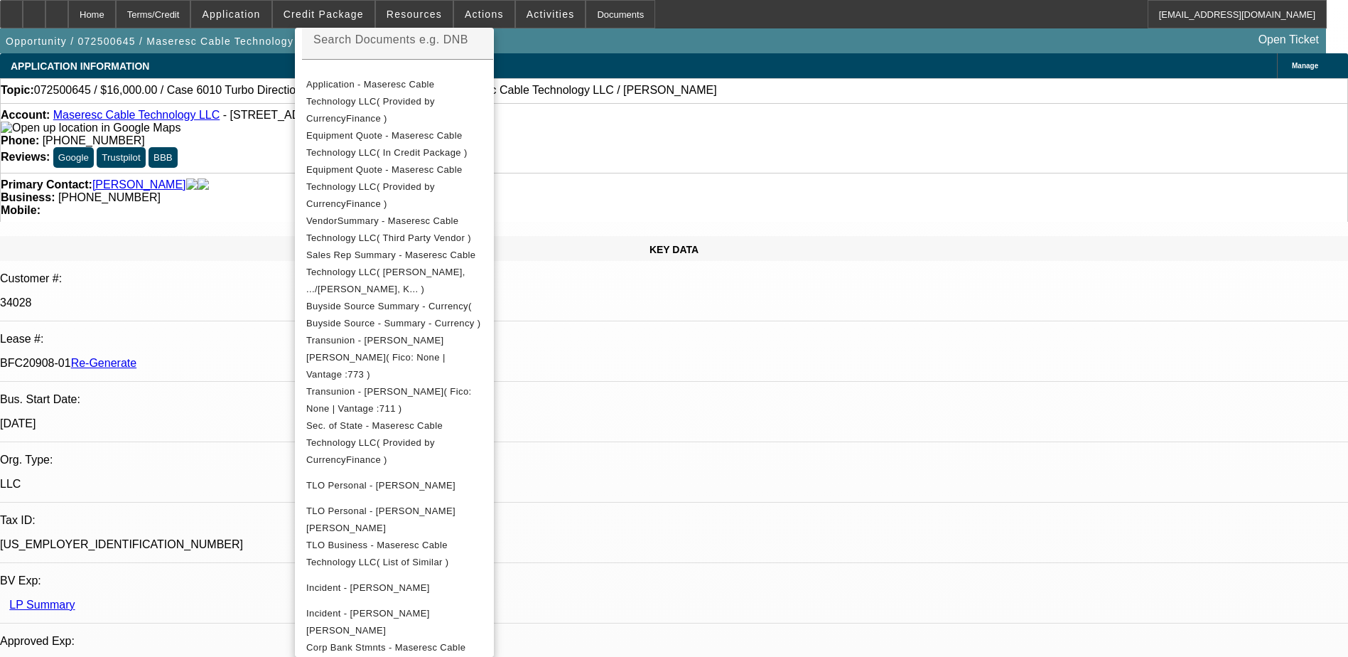
scroll to position [284, 0]
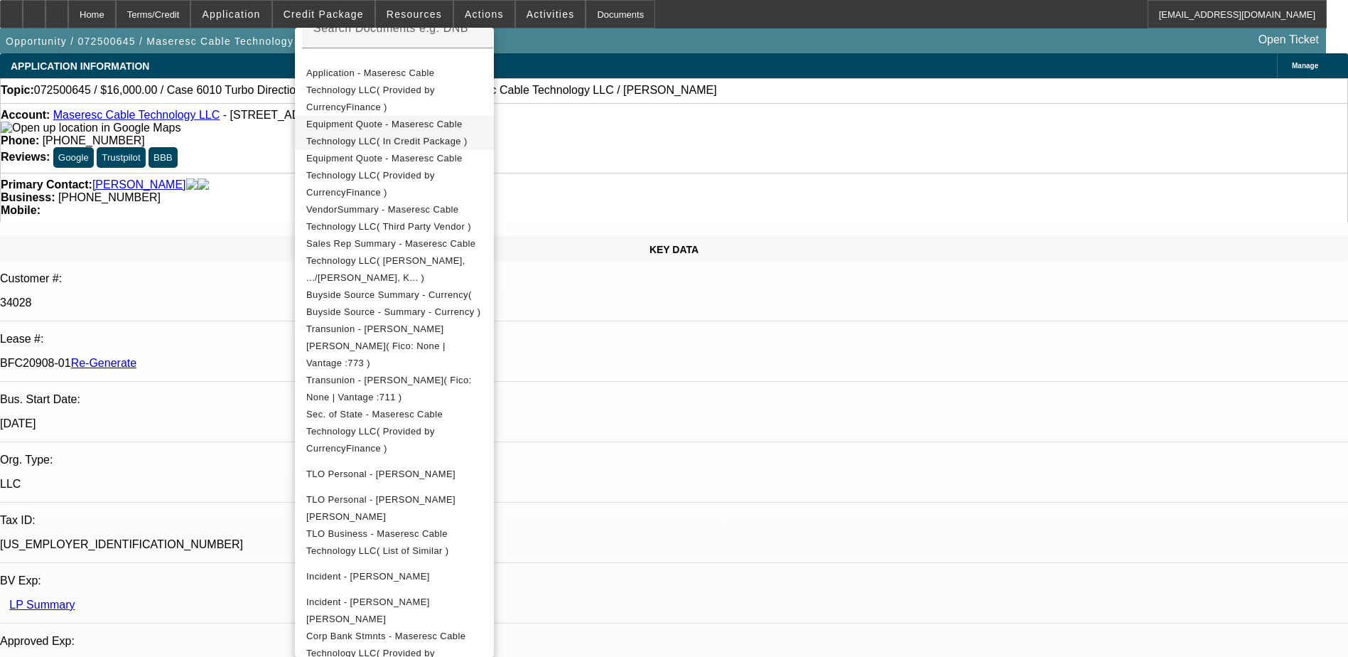
click at [442, 119] on span "Equipment Quote - Maseresc Cable Technology LLC( In Credit Package )" at bounding box center [386, 133] width 161 height 28
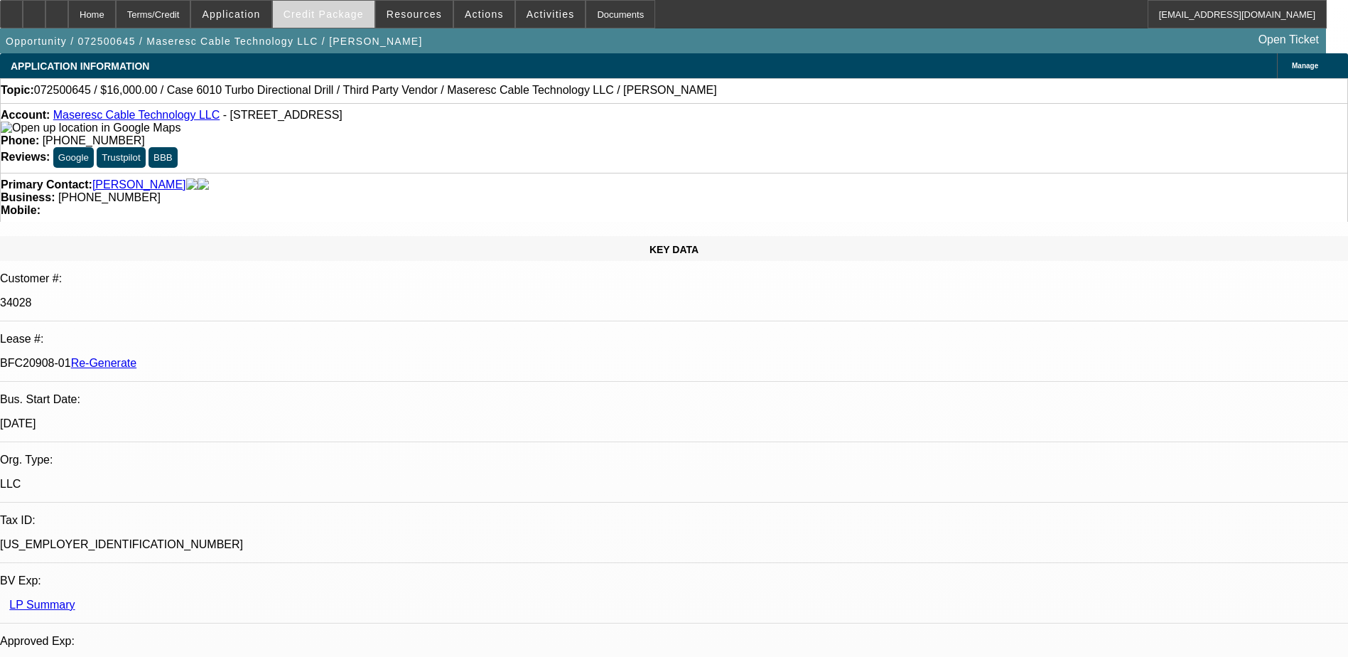
click at [325, 9] on span "Credit Package" at bounding box center [324, 14] width 80 height 11
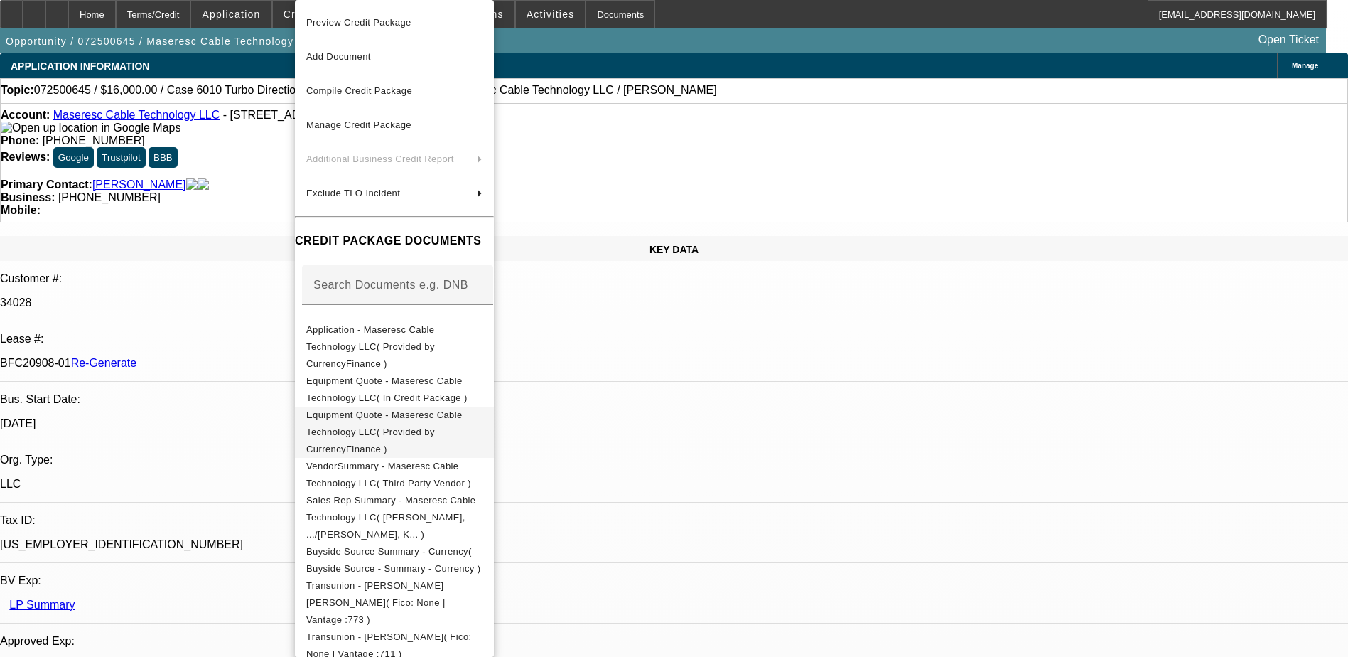
click at [416, 409] on span "Equipment Quote - Maseresc Cable Technology LLC( Provided by CurrencyFinance )" at bounding box center [384, 431] width 156 height 45
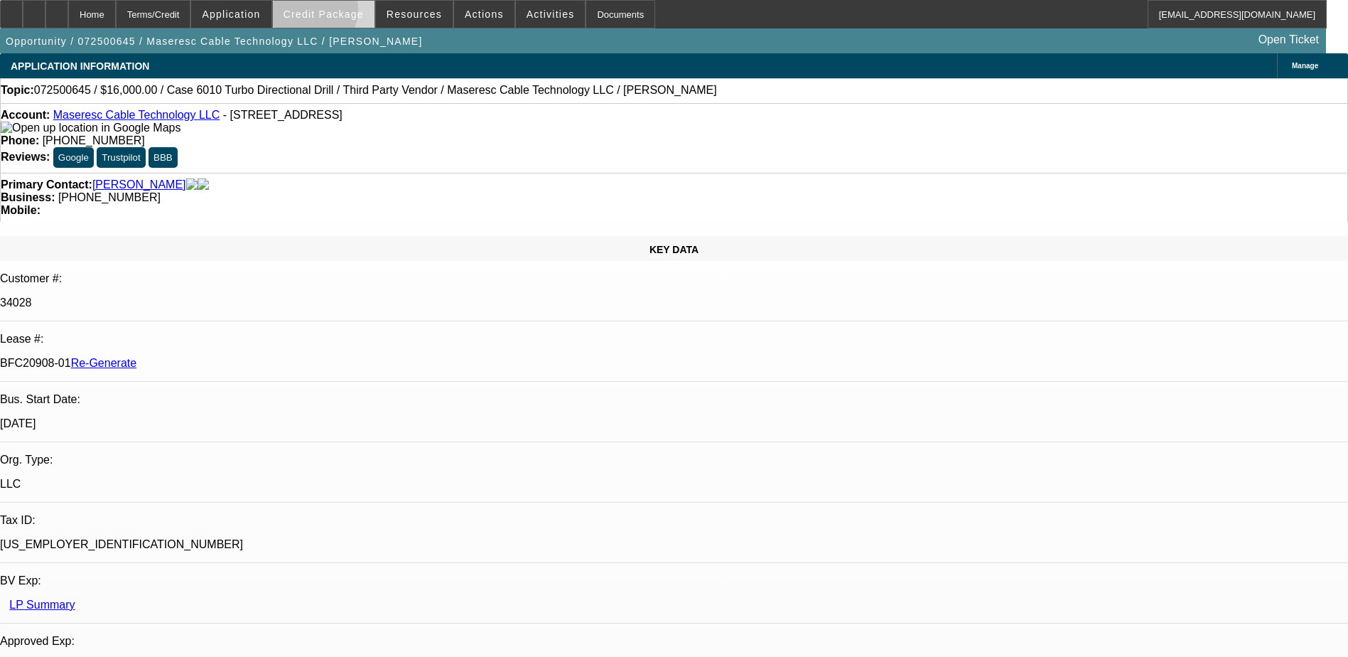
click at [330, 13] on span "Credit Package" at bounding box center [324, 14] width 80 height 11
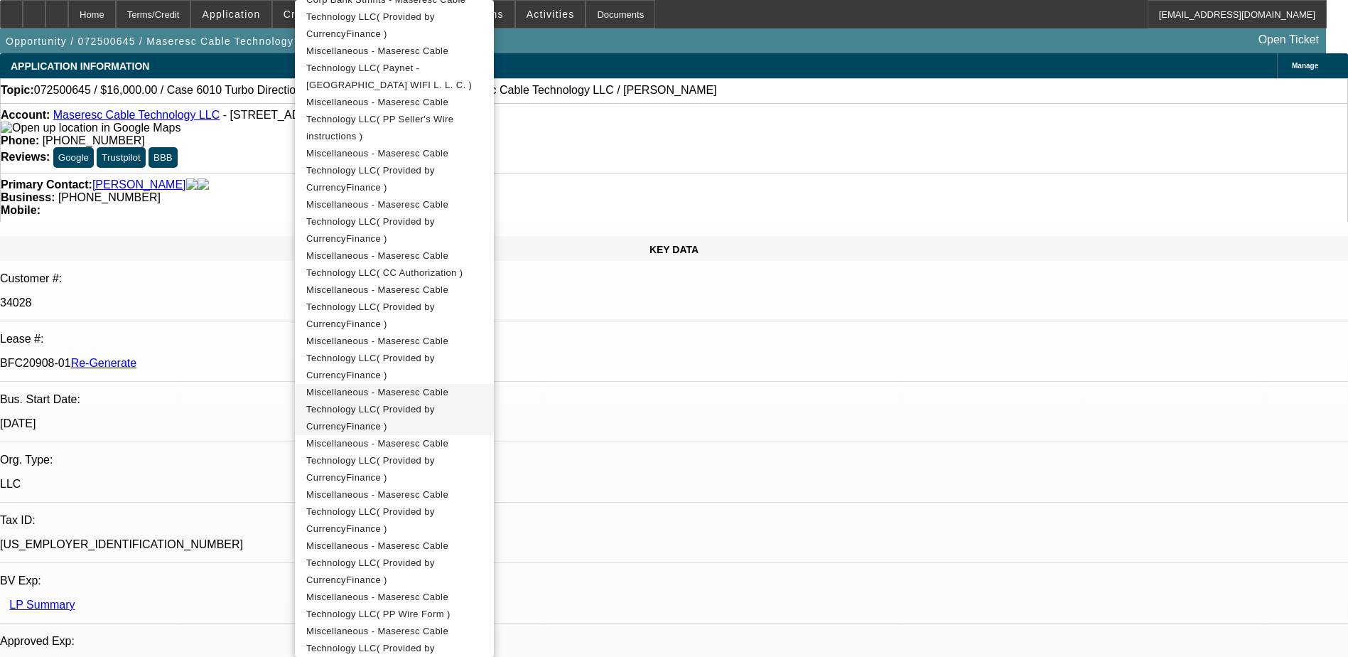
scroll to position [1038, 0]
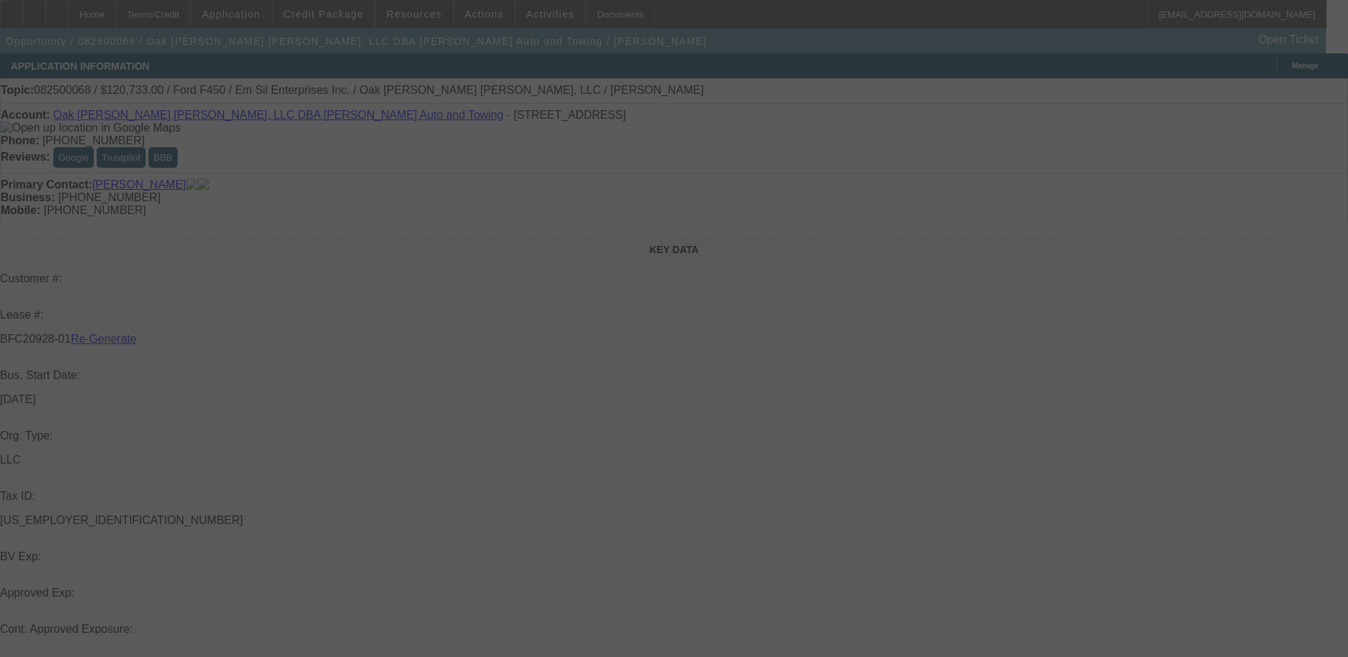
select select "3"
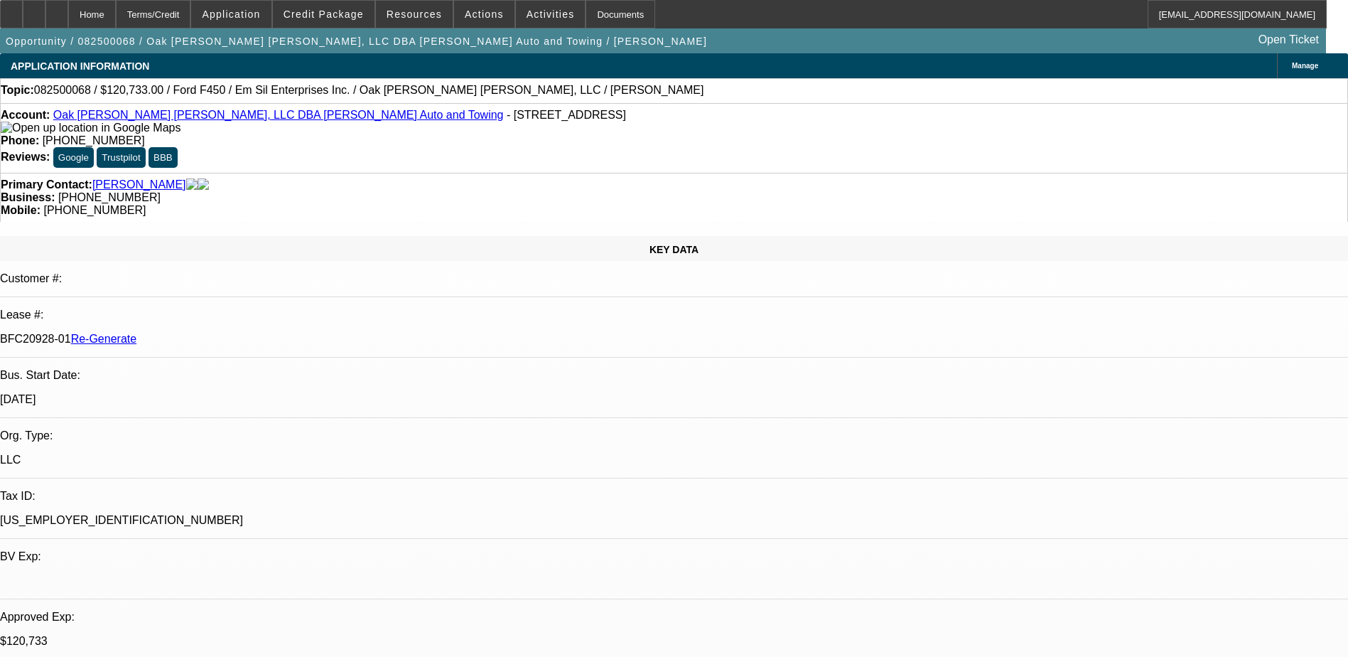
select select "0"
select select "2"
select select "0"
select select "1"
select select "2"
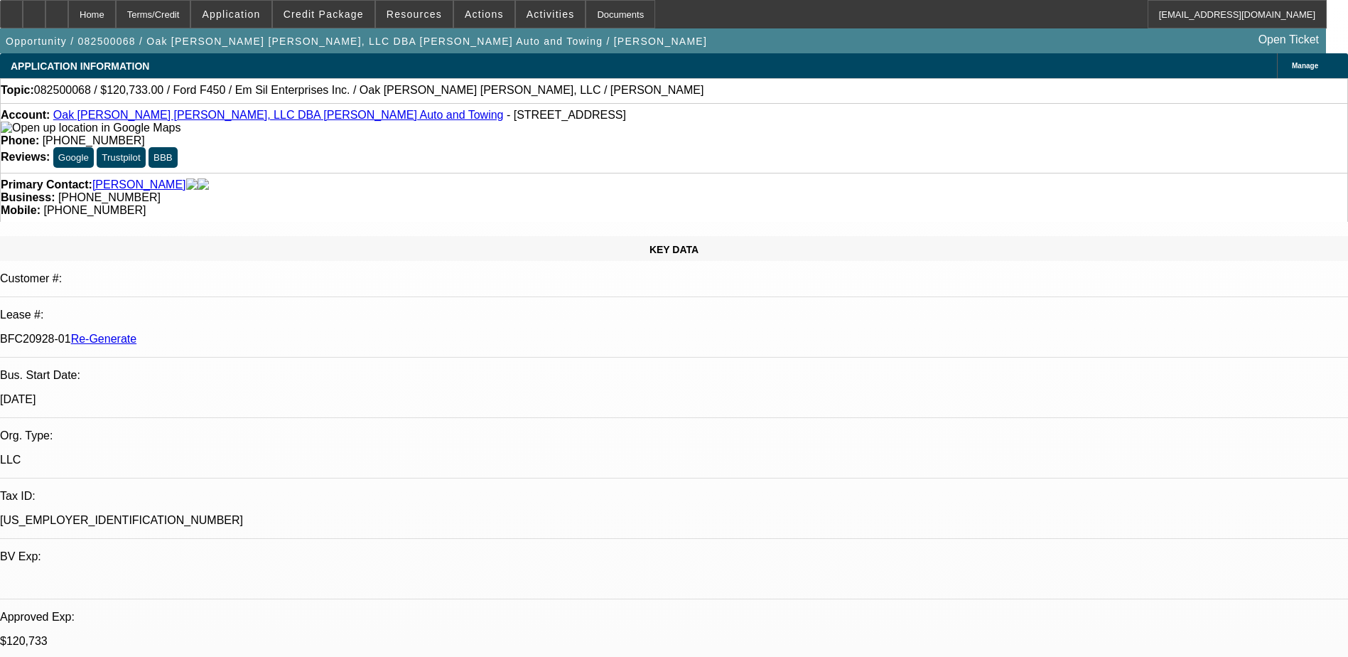
select select "6"
click at [590, 24] on div "Documents" at bounding box center [621, 14] width 70 height 28
click at [516, 4] on span at bounding box center [551, 14] width 70 height 34
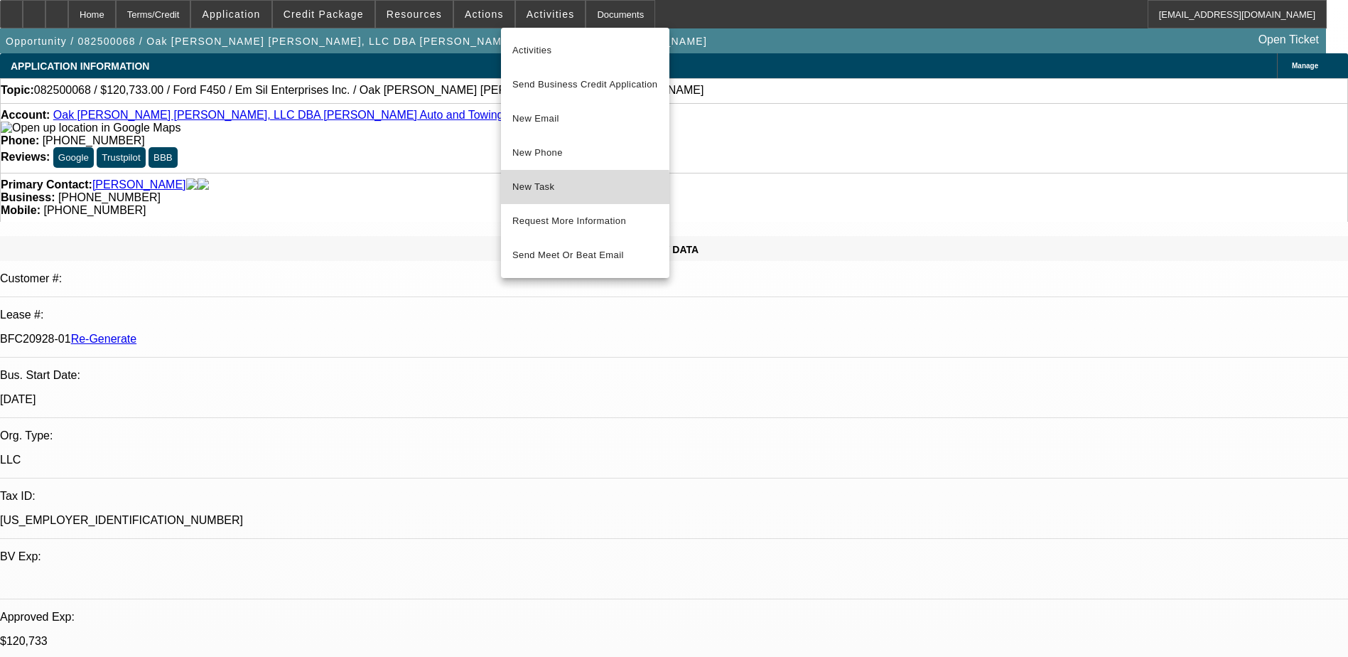
click at [556, 190] on span "New Task" at bounding box center [585, 186] width 146 height 17
